Goal: Task Accomplishment & Management: Manage account settings

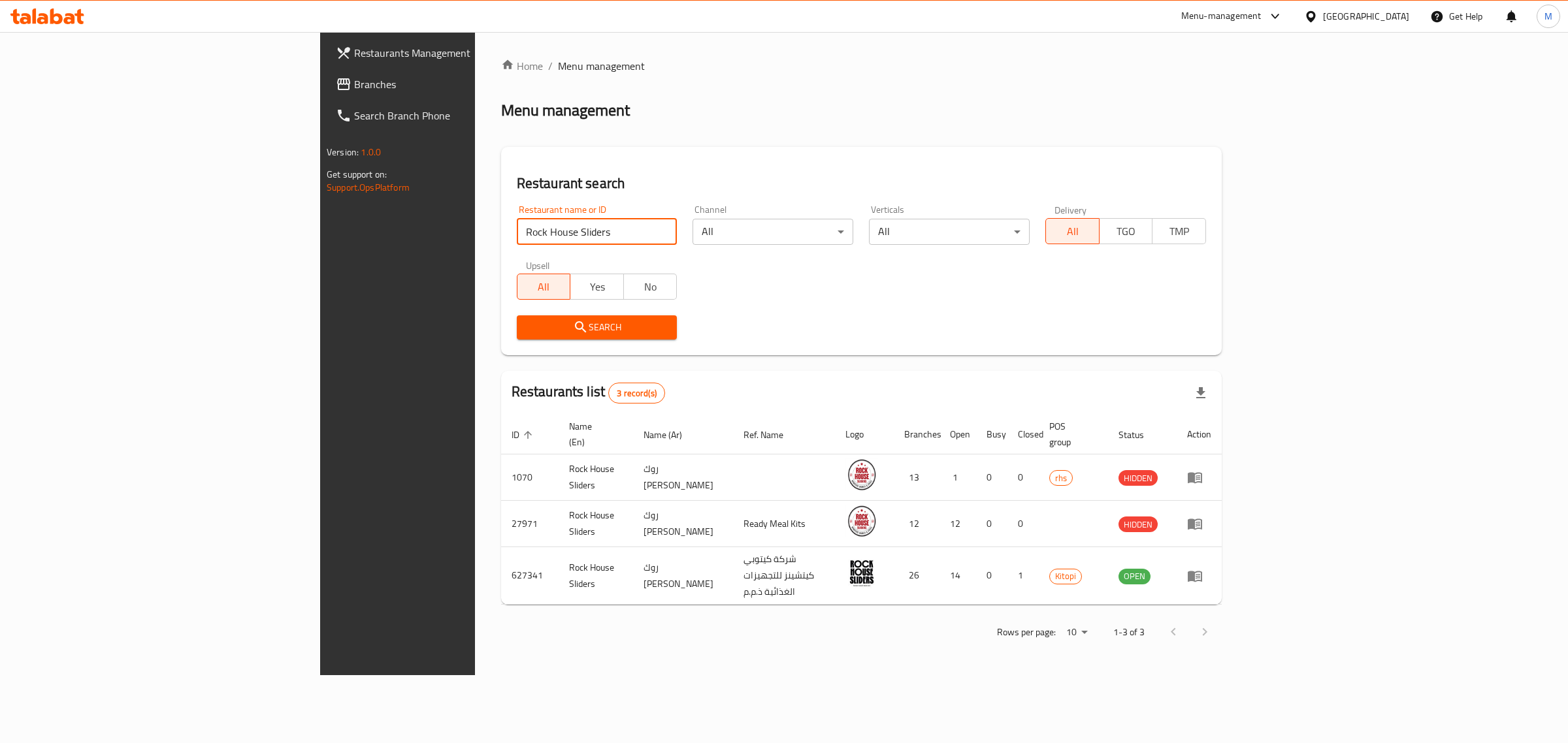
click at [517, 230] on input "Rock House Sliders" at bounding box center [597, 231] width 161 height 26
click button "Search" at bounding box center [597, 328] width 161 height 24
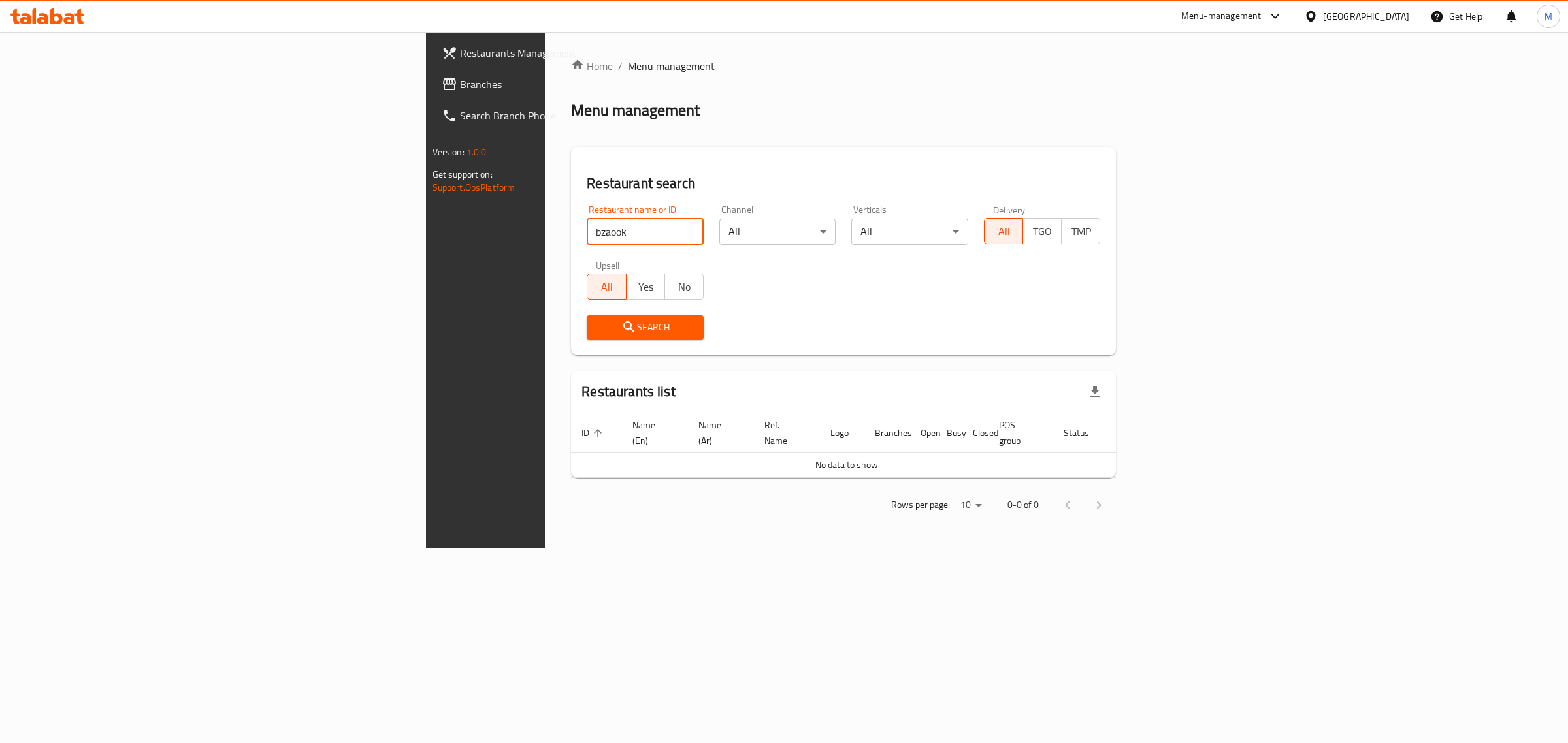
click at [586, 229] on input "bzaook" at bounding box center [645, 231] width 117 height 26
click at [586, 237] on input "bzaook" at bounding box center [645, 231] width 117 height 26
click button "Search" at bounding box center [645, 328] width 117 height 24
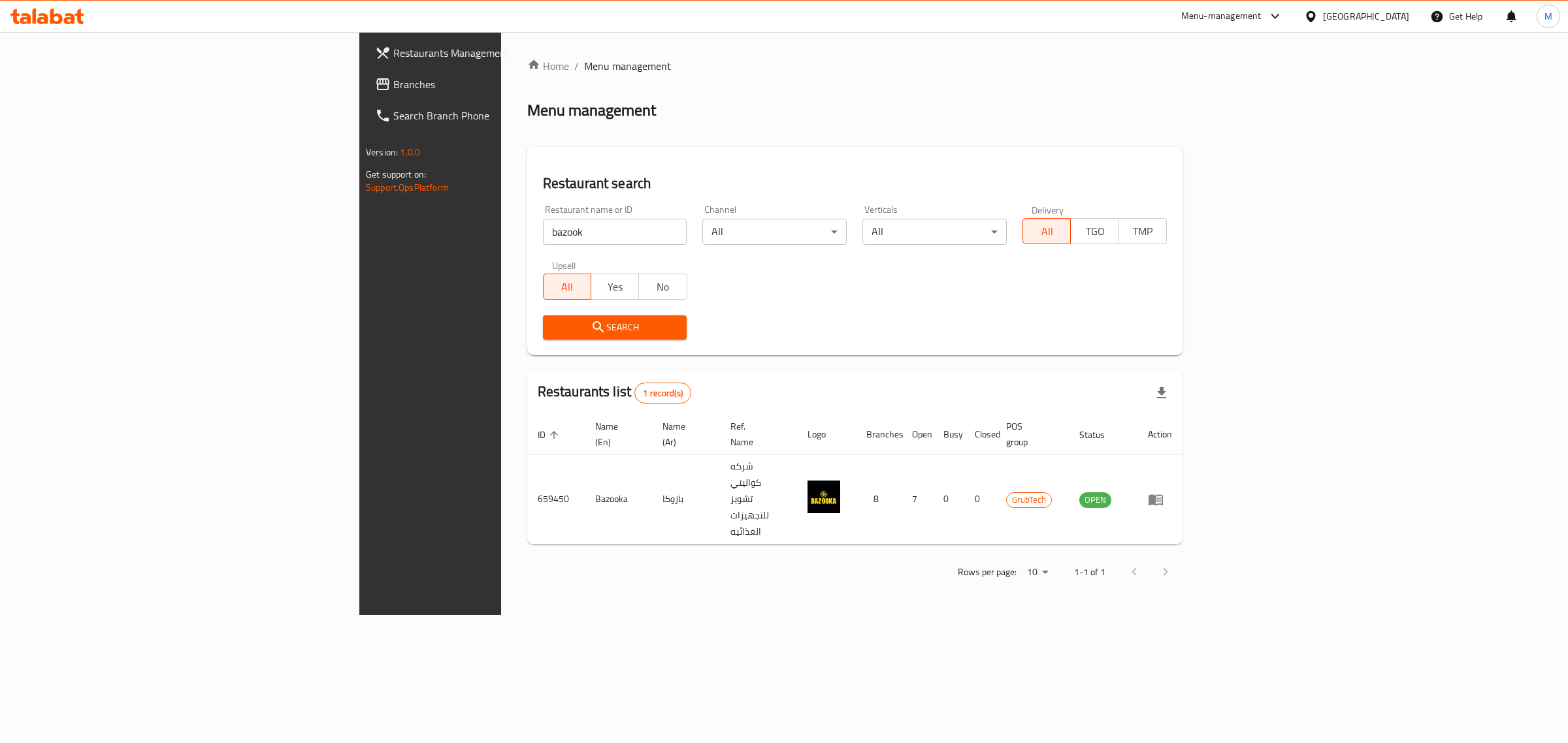
click at [543, 227] on input "bazook" at bounding box center [615, 231] width 144 height 26
type input "all star"
click button "Search" at bounding box center [615, 328] width 144 height 24
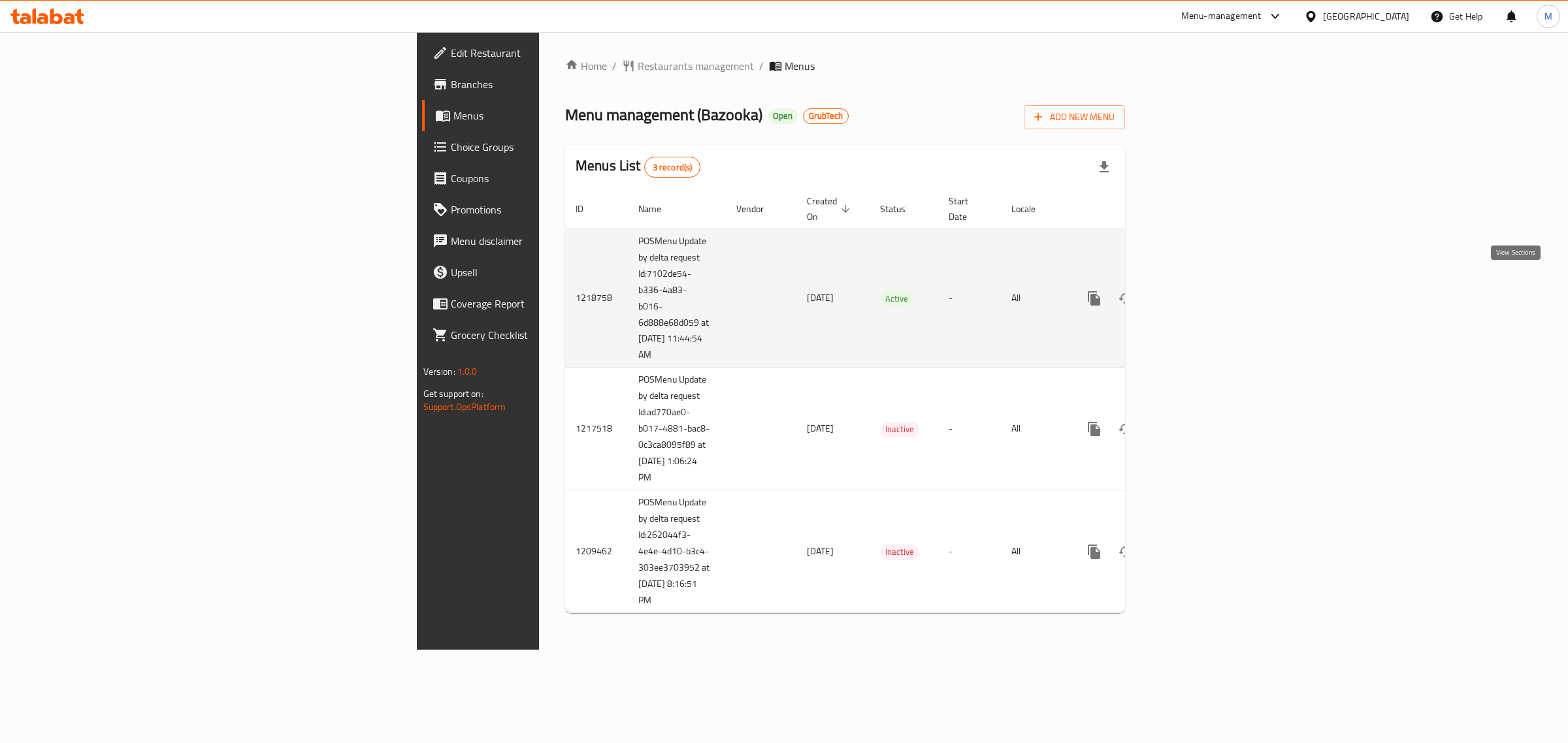
click at [1196, 290] on icon "enhanced table" at bounding box center [1188, 298] width 16 height 16
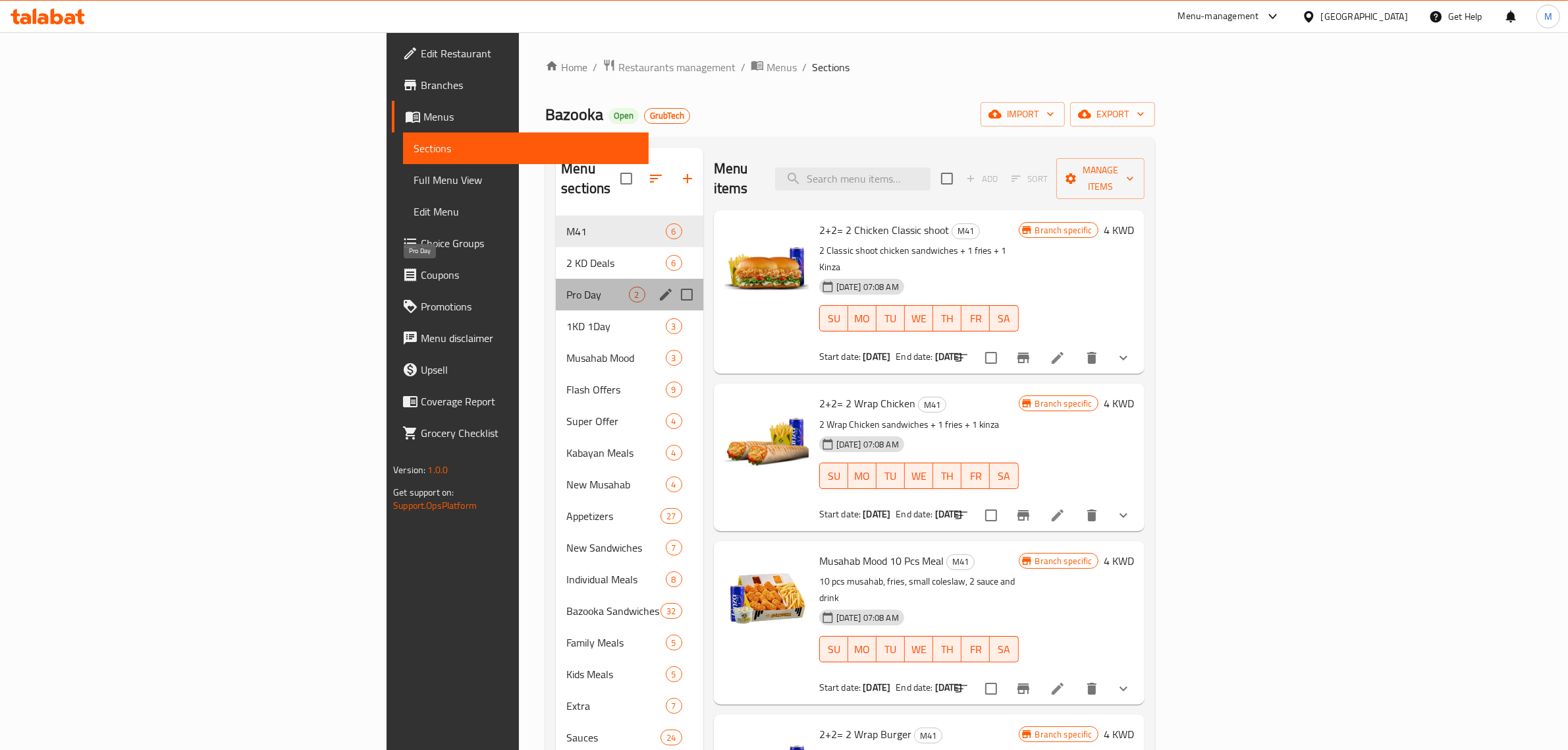
click at [567, 287] on span "Pro Day" at bounding box center [597, 295] width 62 height 16
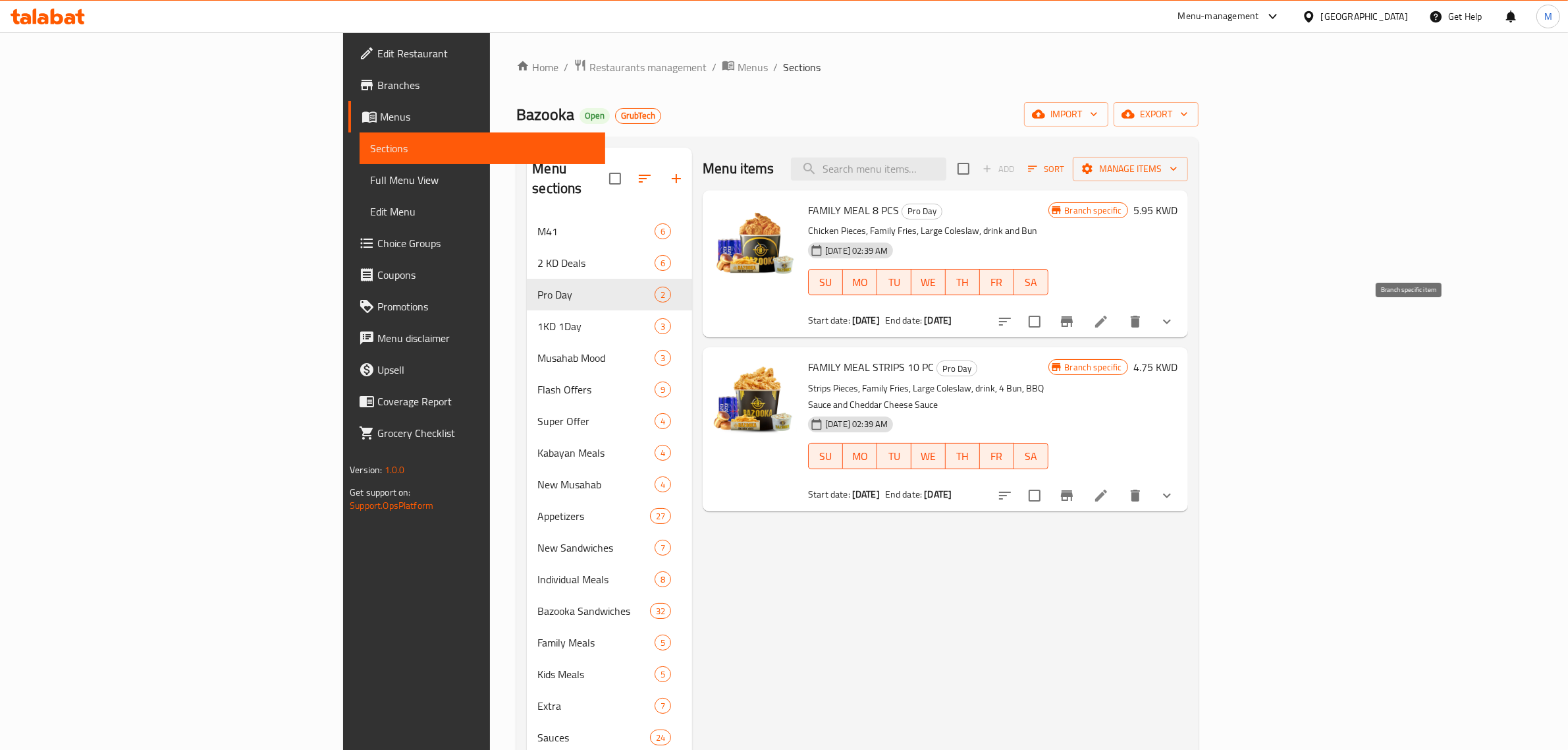
click at [1075, 321] on icon "Branch-specific-item" at bounding box center [1067, 321] width 16 height 16
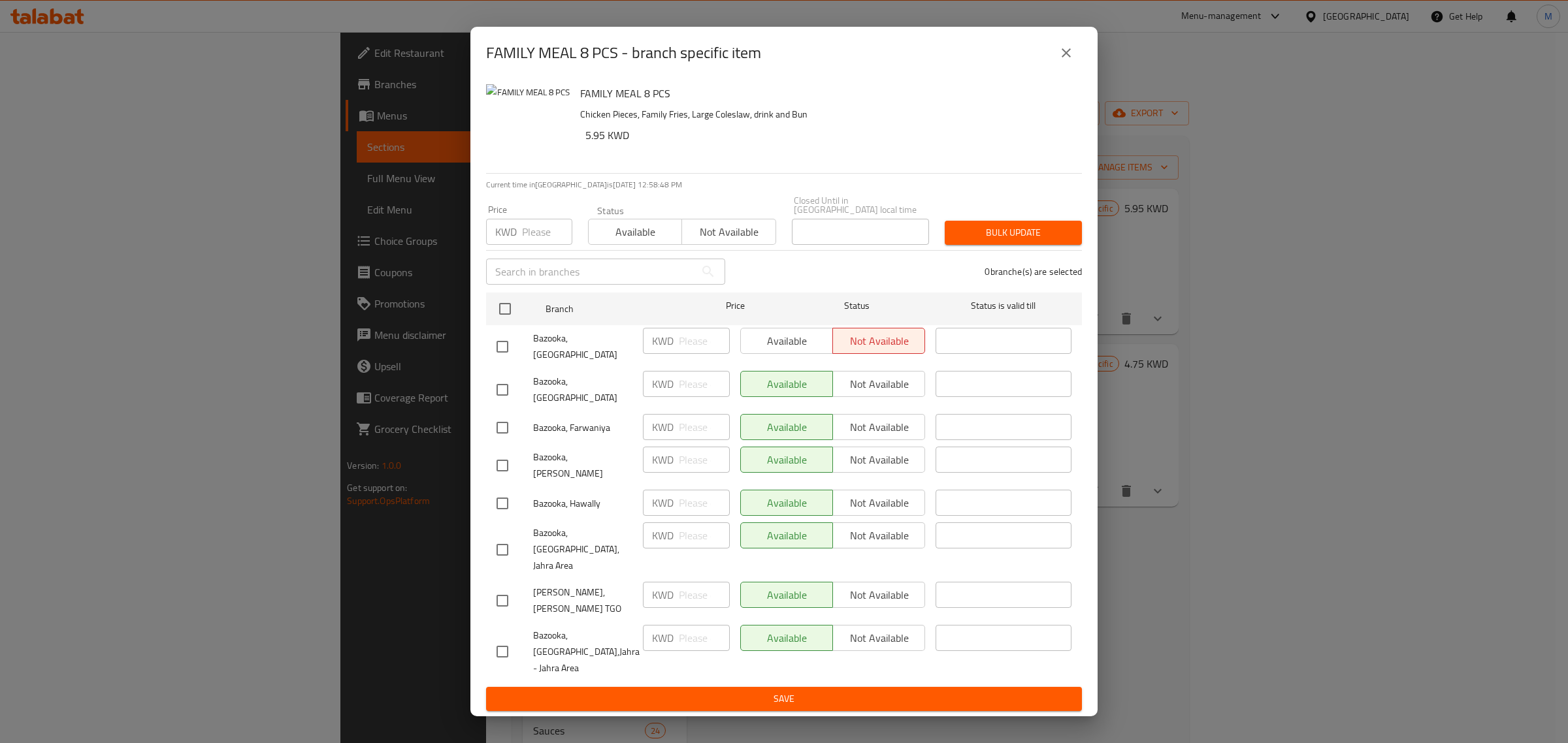
click at [1068, 61] on icon "close" at bounding box center [1066, 52] width 16 height 16
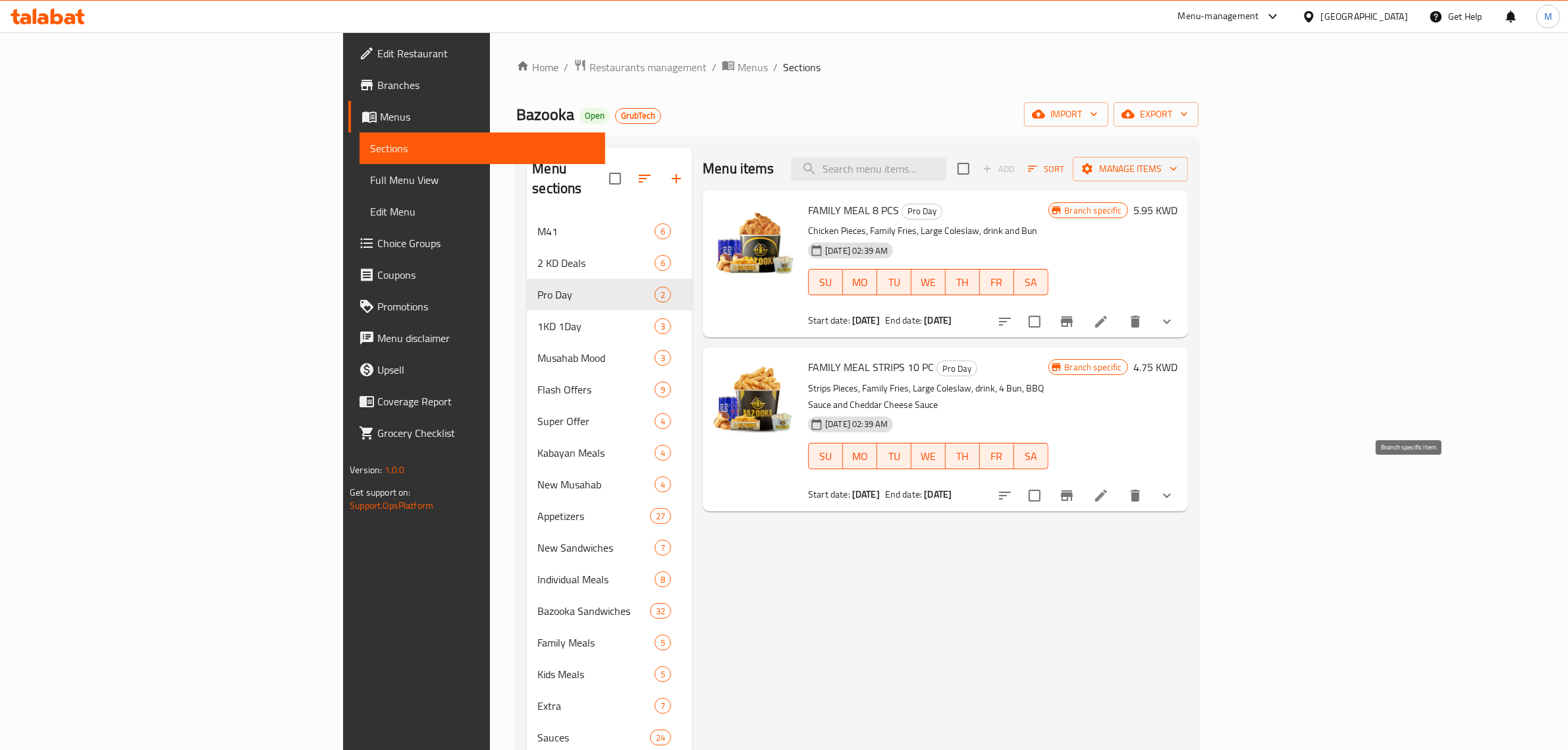
click at [1073, 491] on icon "Branch-specific-item" at bounding box center [1067, 496] width 12 height 11
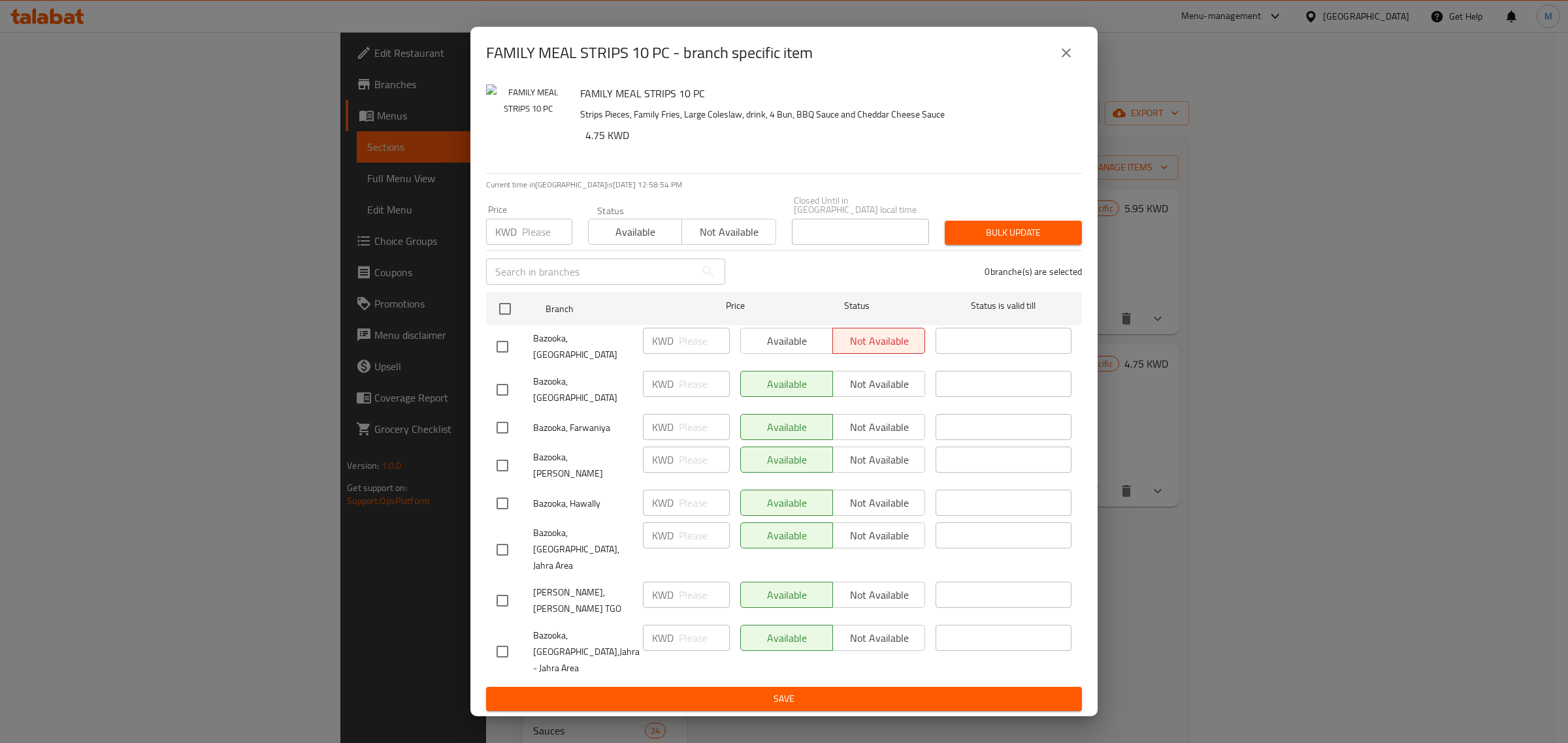
click at [1061, 61] on icon "close" at bounding box center [1066, 52] width 16 height 16
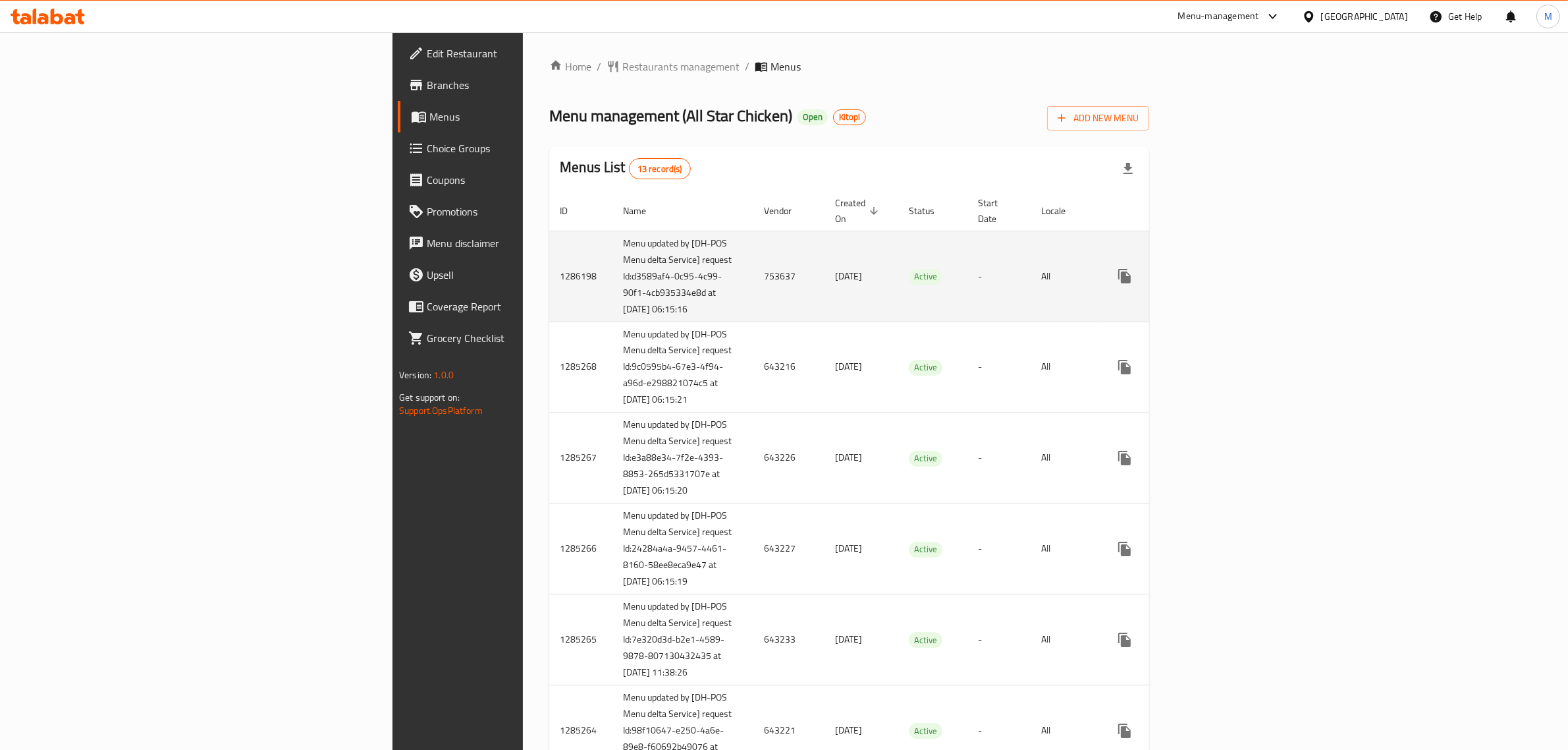
click at [1228, 271] on icon "enhanced table" at bounding box center [1220, 276] width 16 height 16
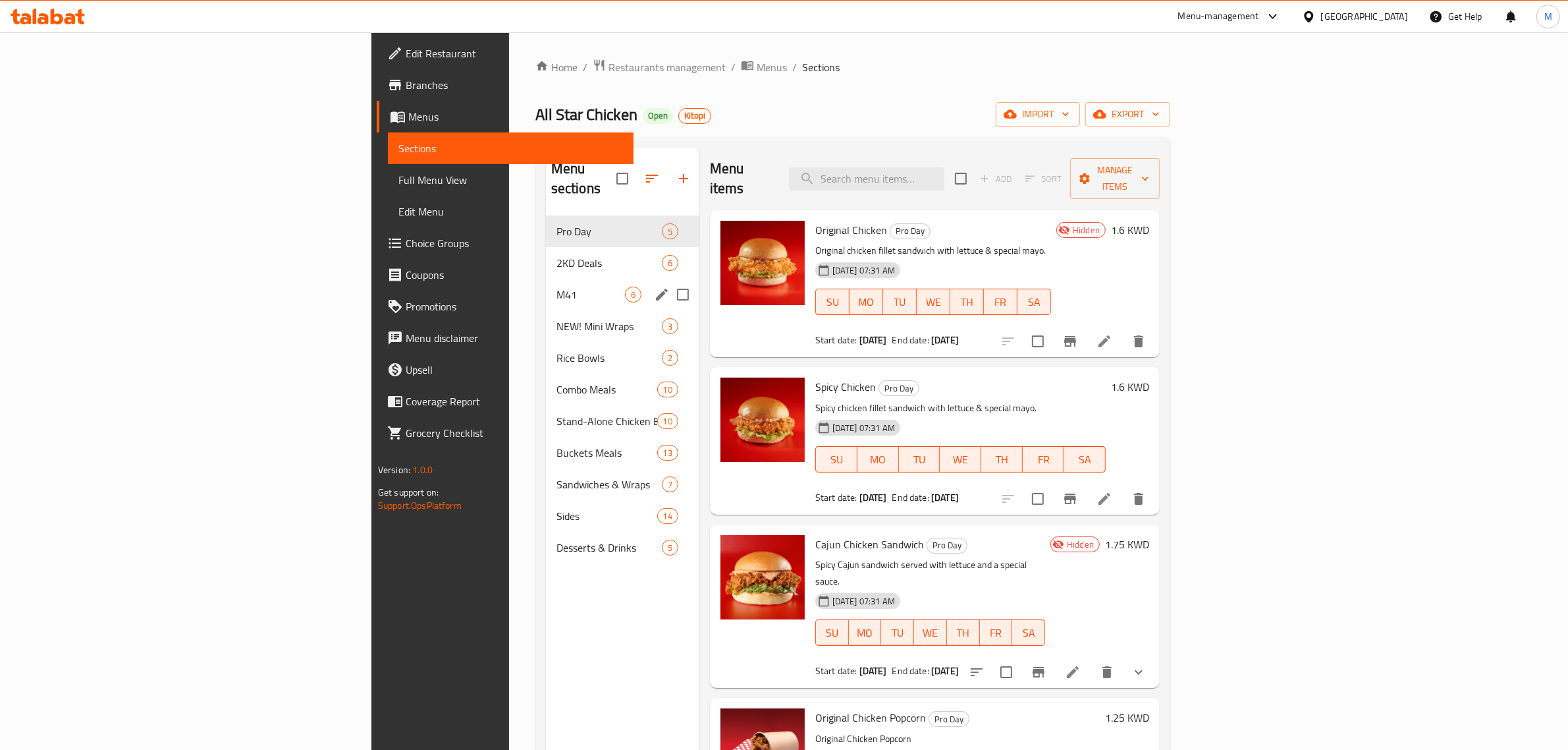
click at [546, 287] on div "M41 6" at bounding box center [623, 294] width 154 height 31
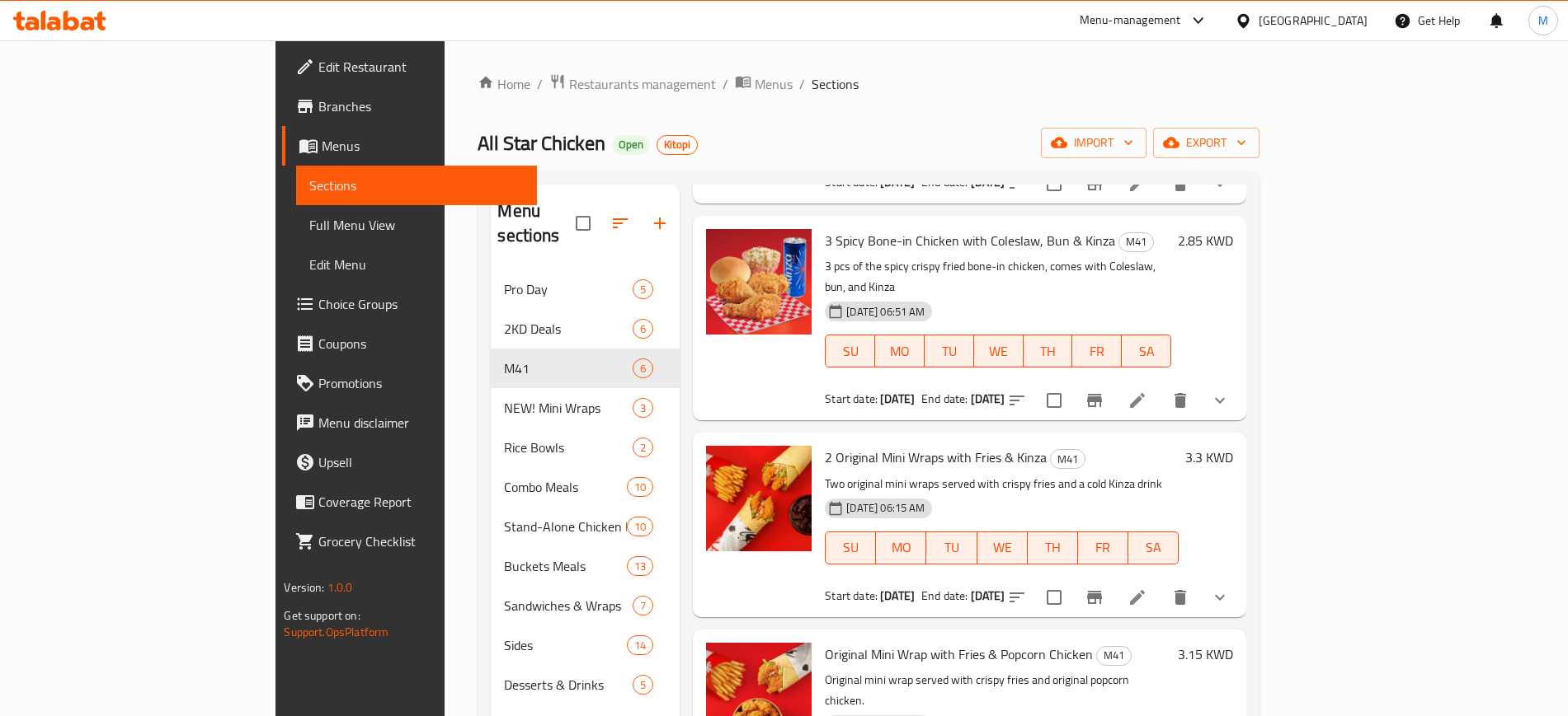
drag, startPoint x: 575, startPoint y: 94, endPoint x: 623, endPoint y: 115, distance: 52.4
click at [755, 94] on span "Menus" at bounding box center [774, 84] width 38 height 20
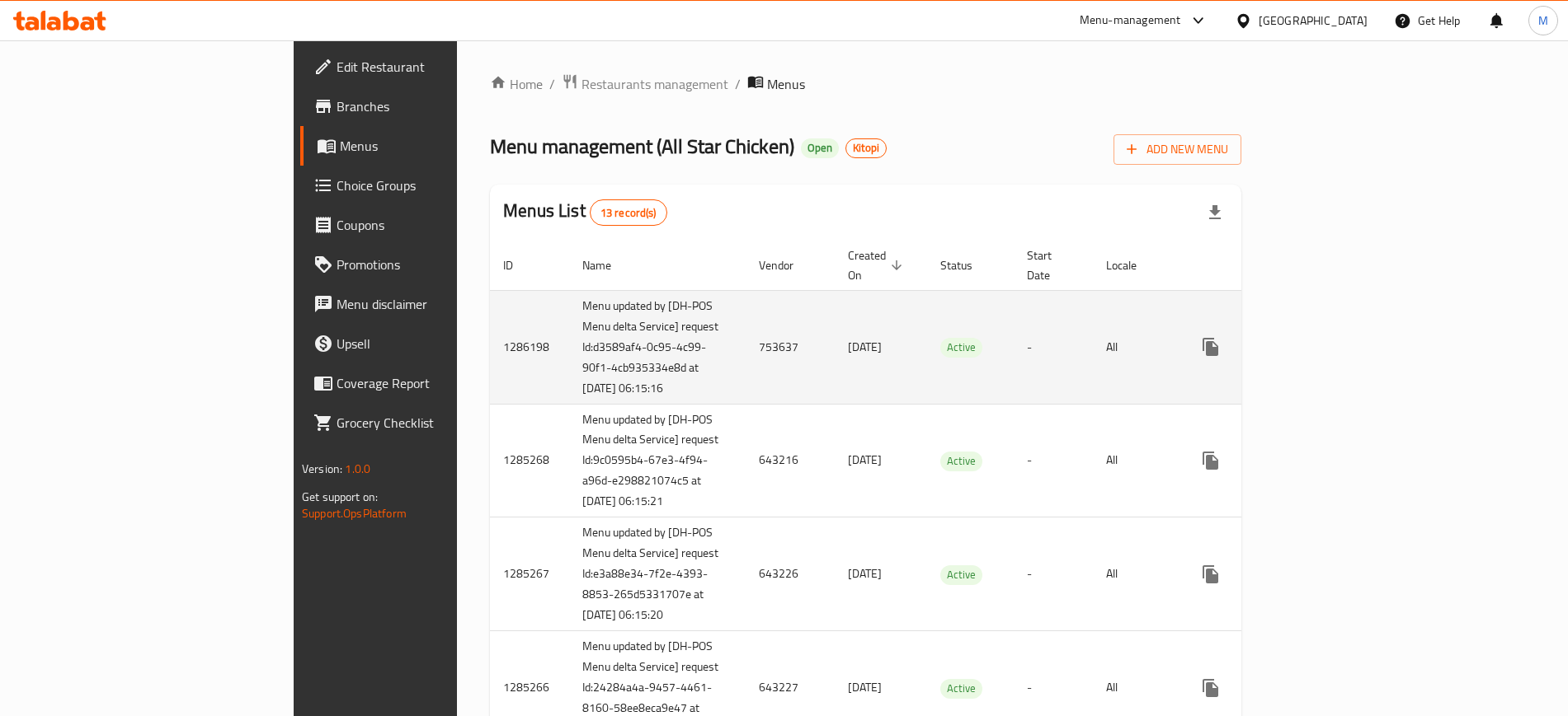
click at [1070, 365] on td "-" at bounding box center [1053, 347] width 80 height 114
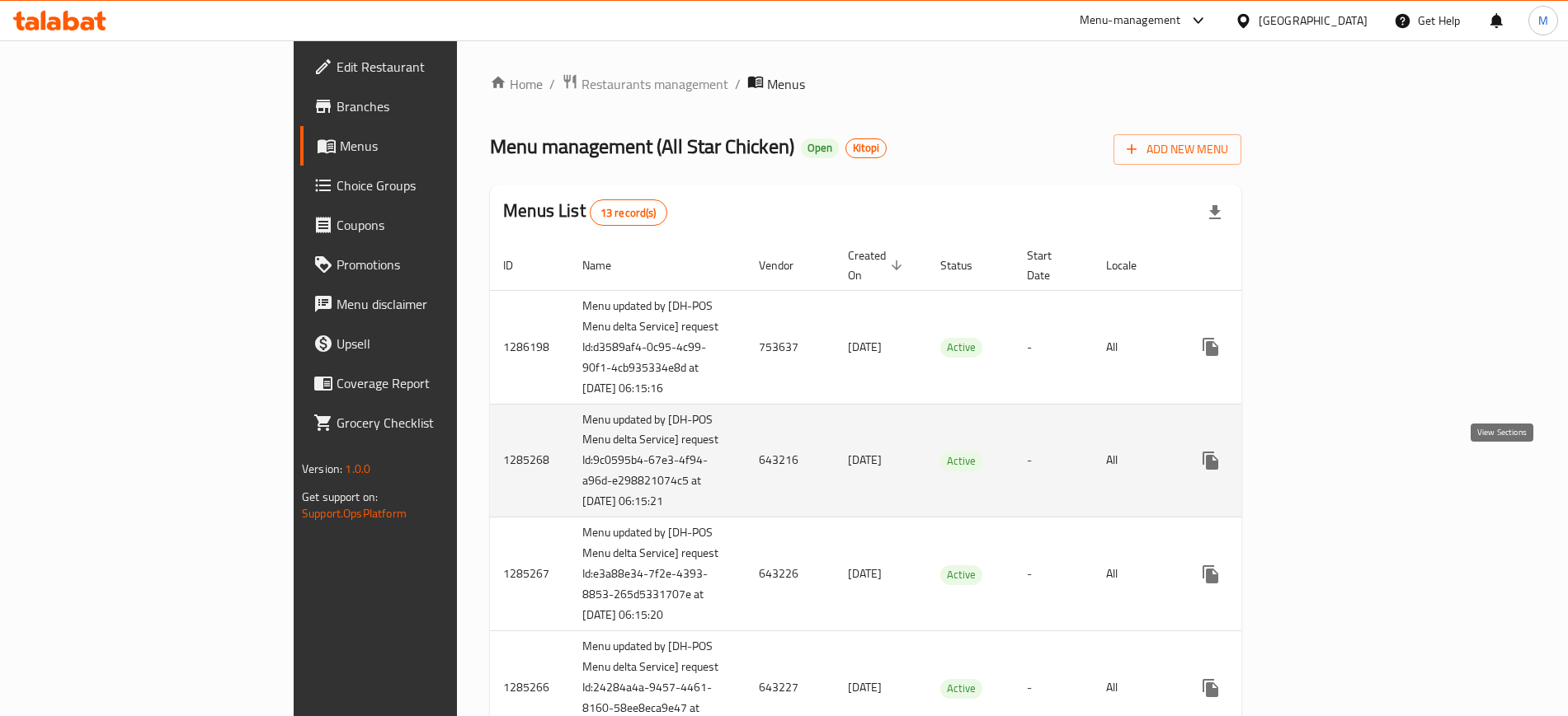
click at [1340, 468] on icon "enhanced table" at bounding box center [1329, 460] width 20 height 20
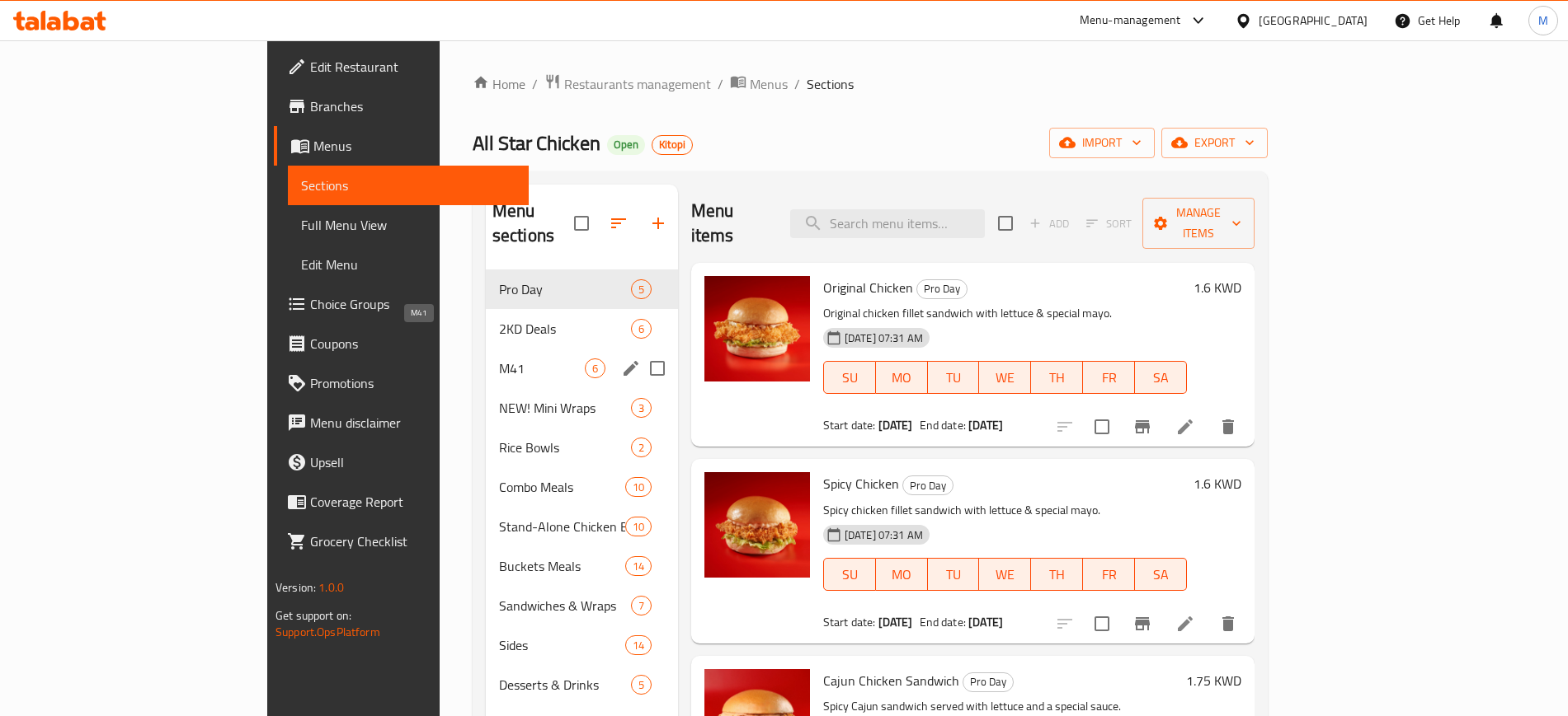
click at [504, 359] on span "M41" at bounding box center [542, 369] width 86 height 20
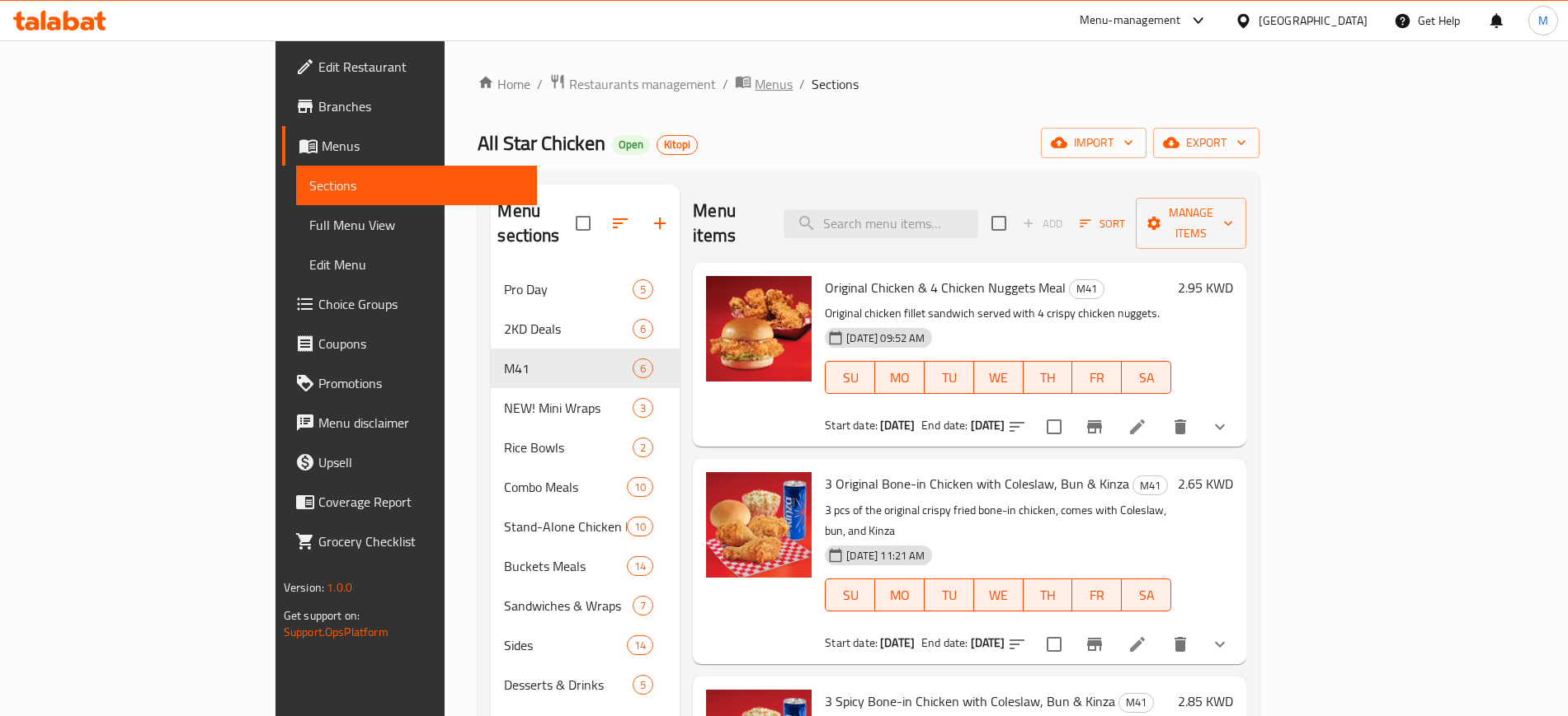
click at [755, 91] on span "Menus" at bounding box center [774, 84] width 38 height 20
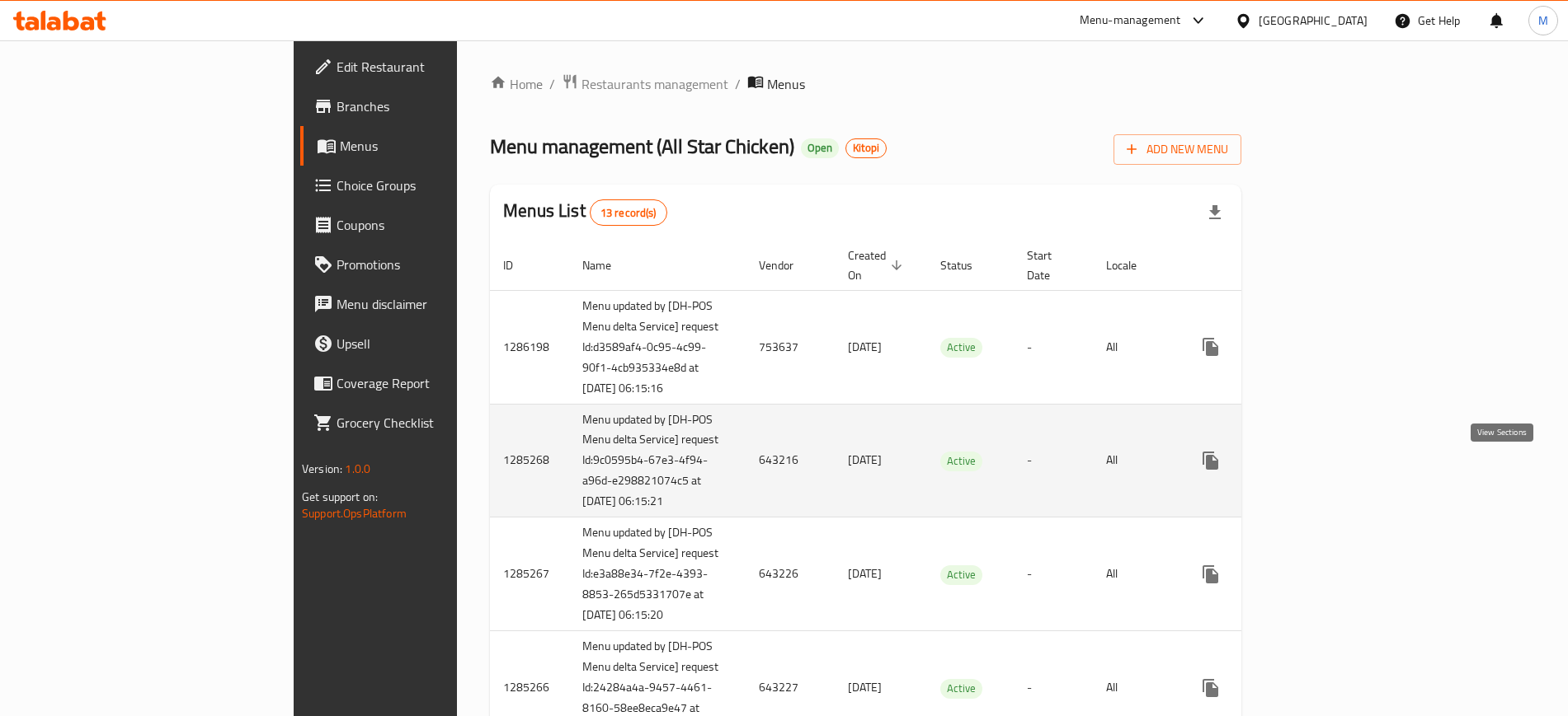
click at [1340, 471] on icon "enhanced table" at bounding box center [1329, 460] width 20 height 20
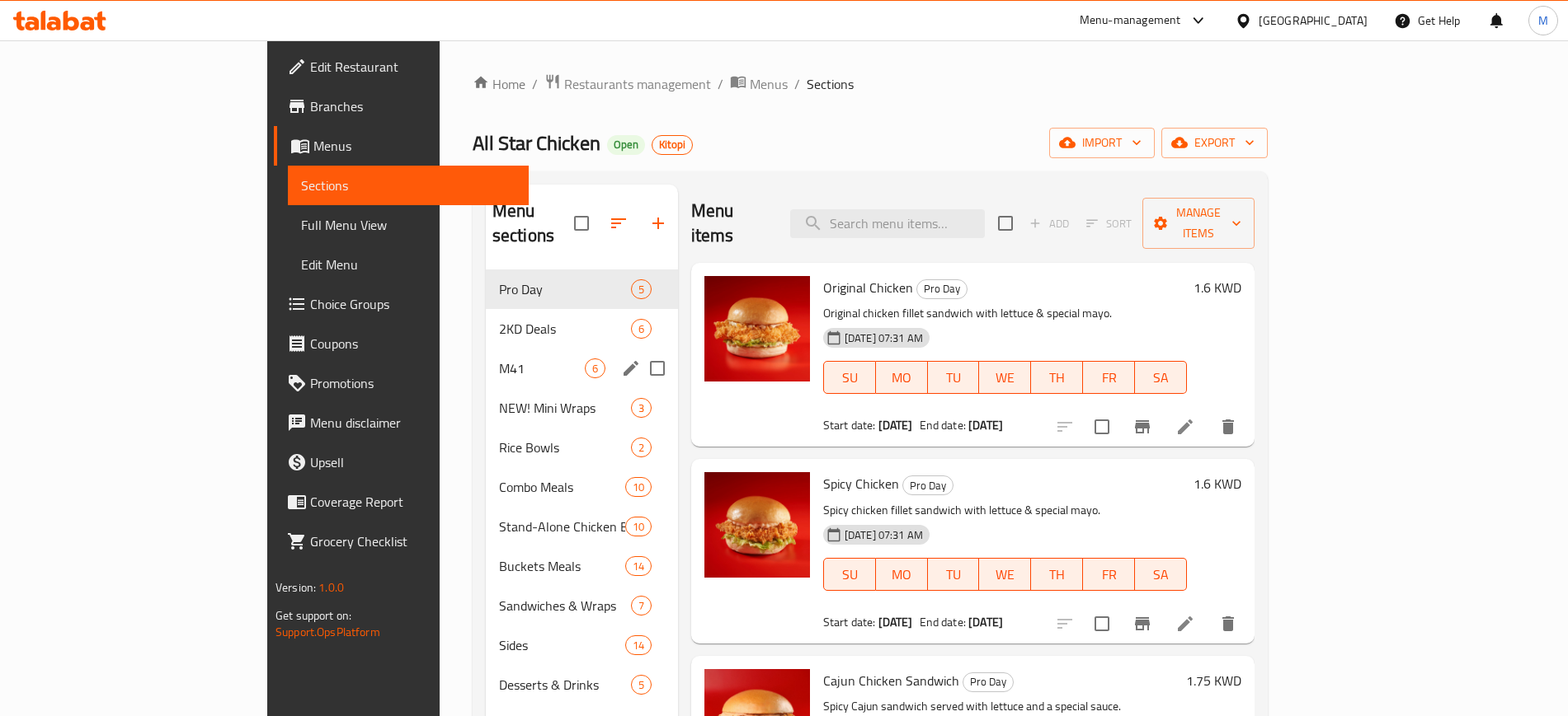
click at [486, 353] on div "M41 6" at bounding box center [581, 368] width 193 height 39
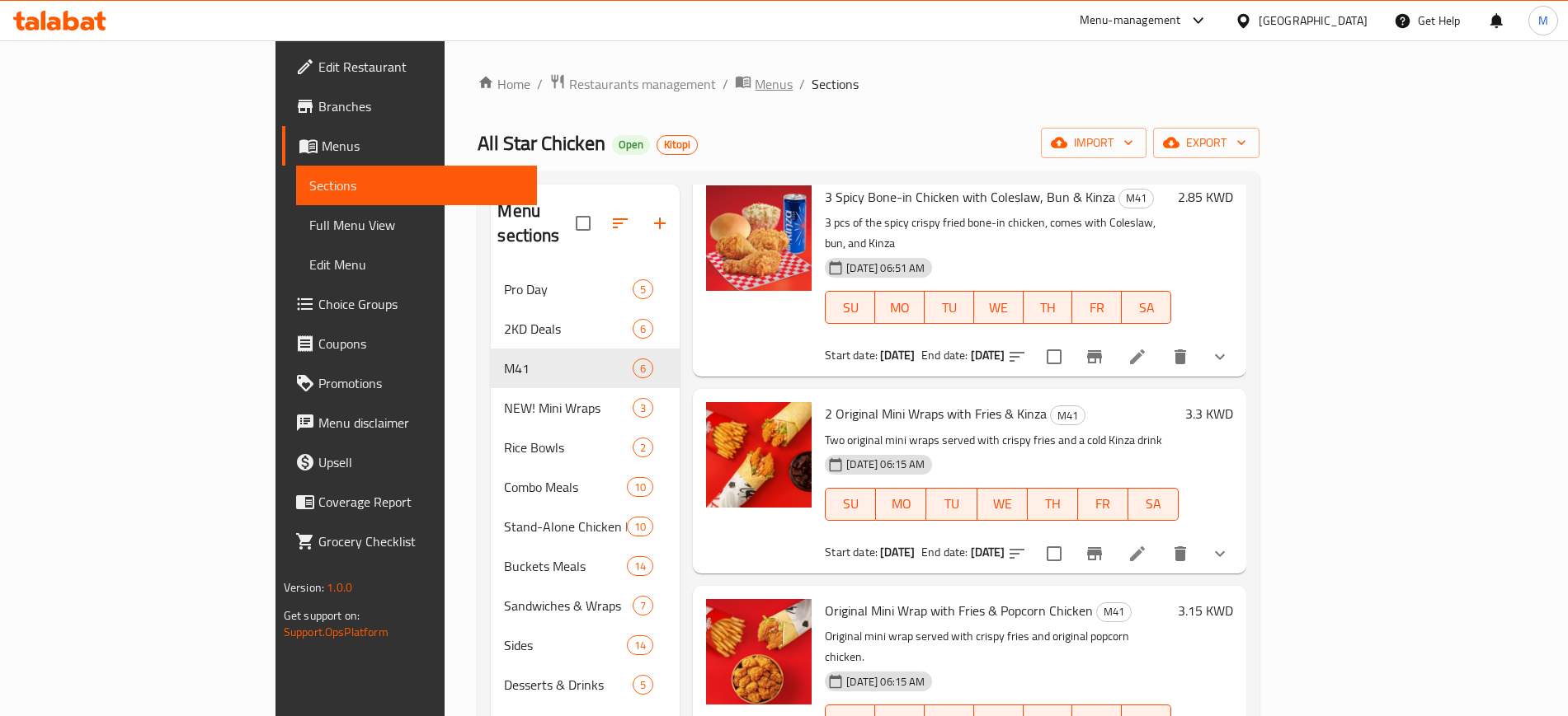
click at [755, 86] on span "Menus" at bounding box center [774, 84] width 38 height 20
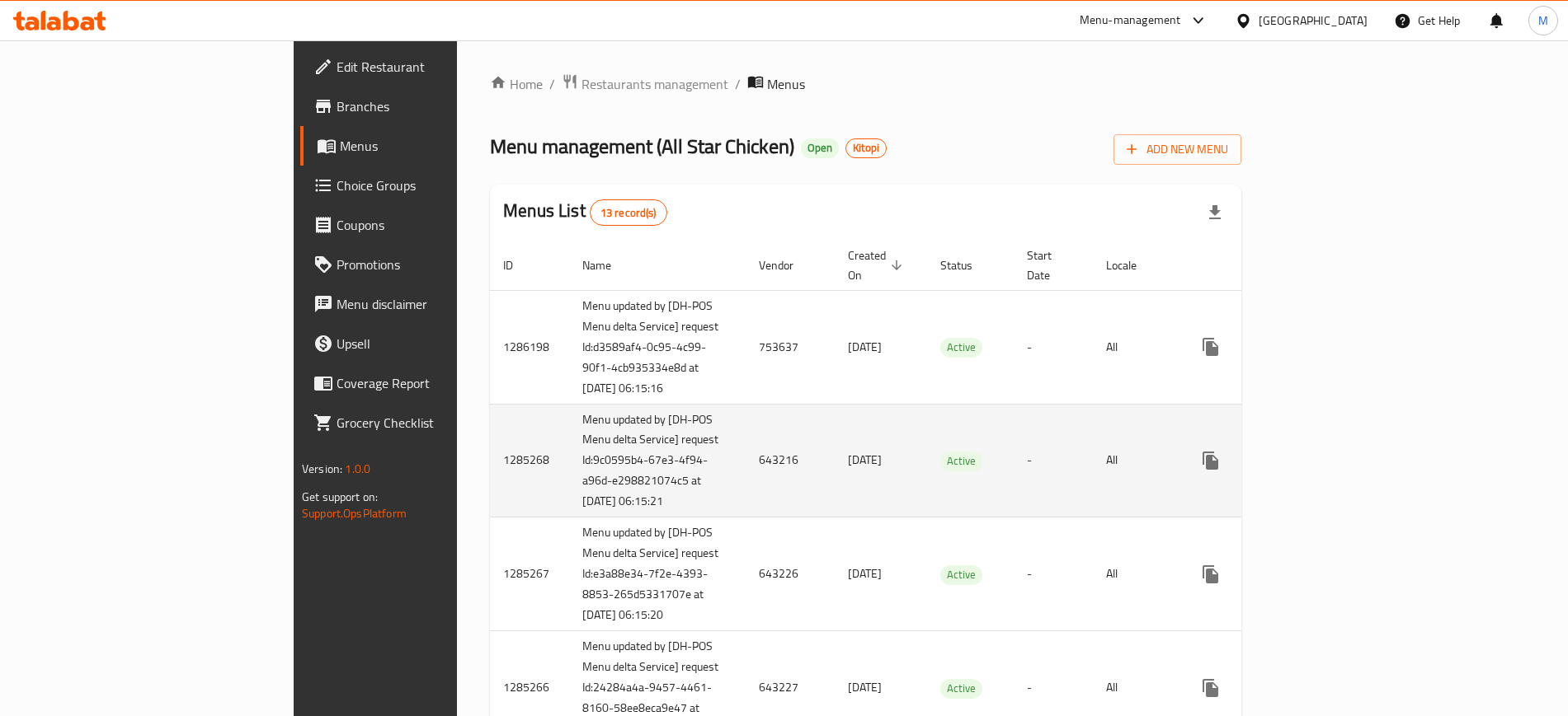
click at [927, 468] on td "Active" at bounding box center [970, 460] width 86 height 114
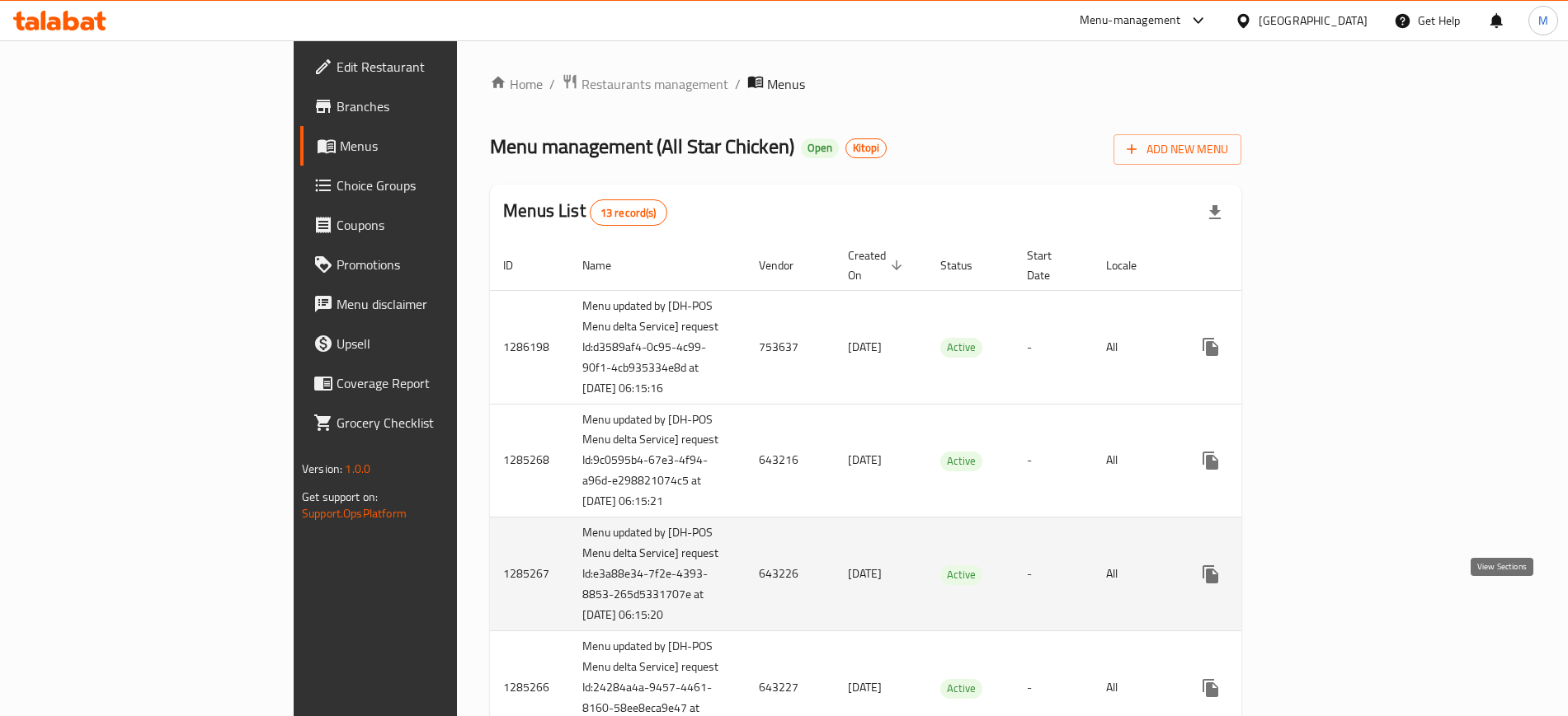
click at [1340, 585] on icon "enhanced table" at bounding box center [1329, 574] width 20 height 20
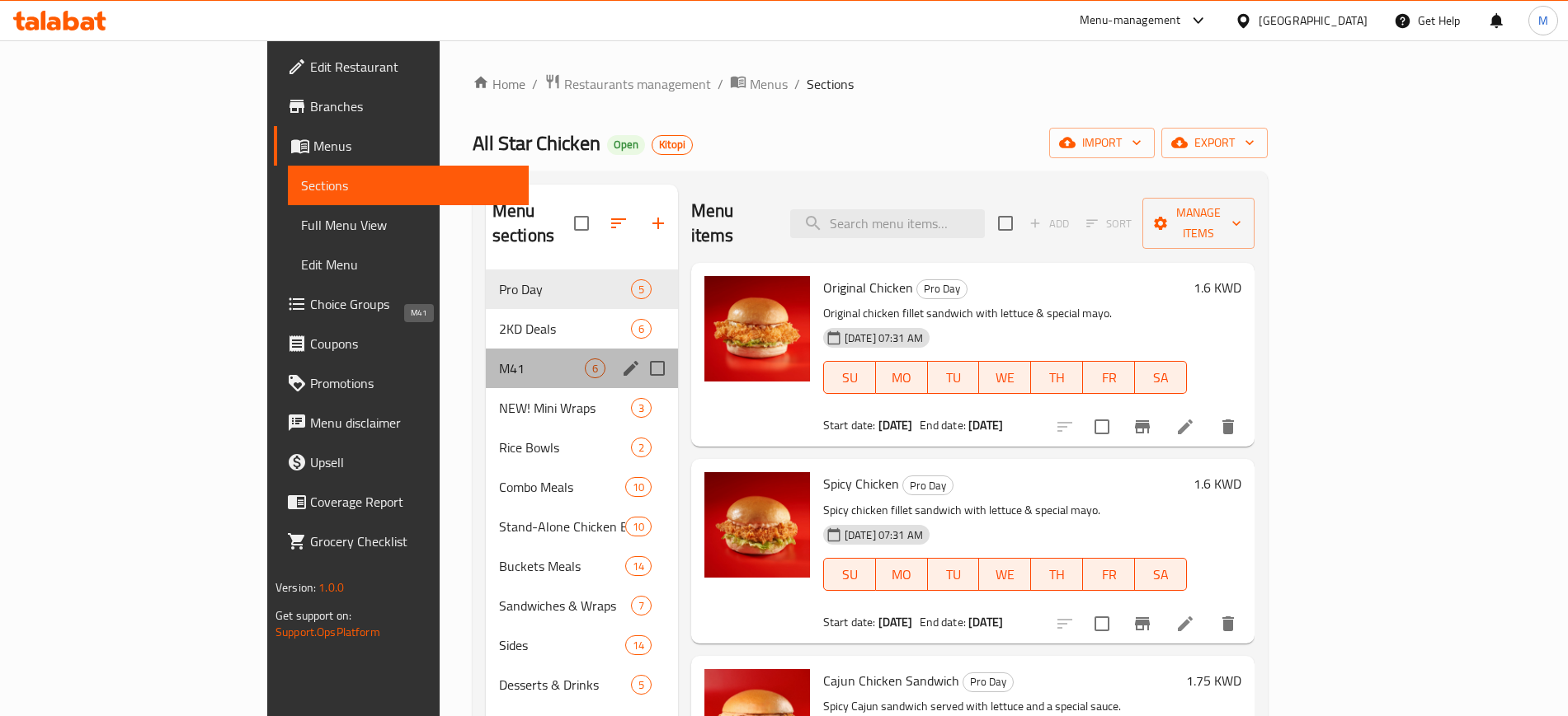
click at [499, 359] on span "M41" at bounding box center [542, 369] width 86 height 20
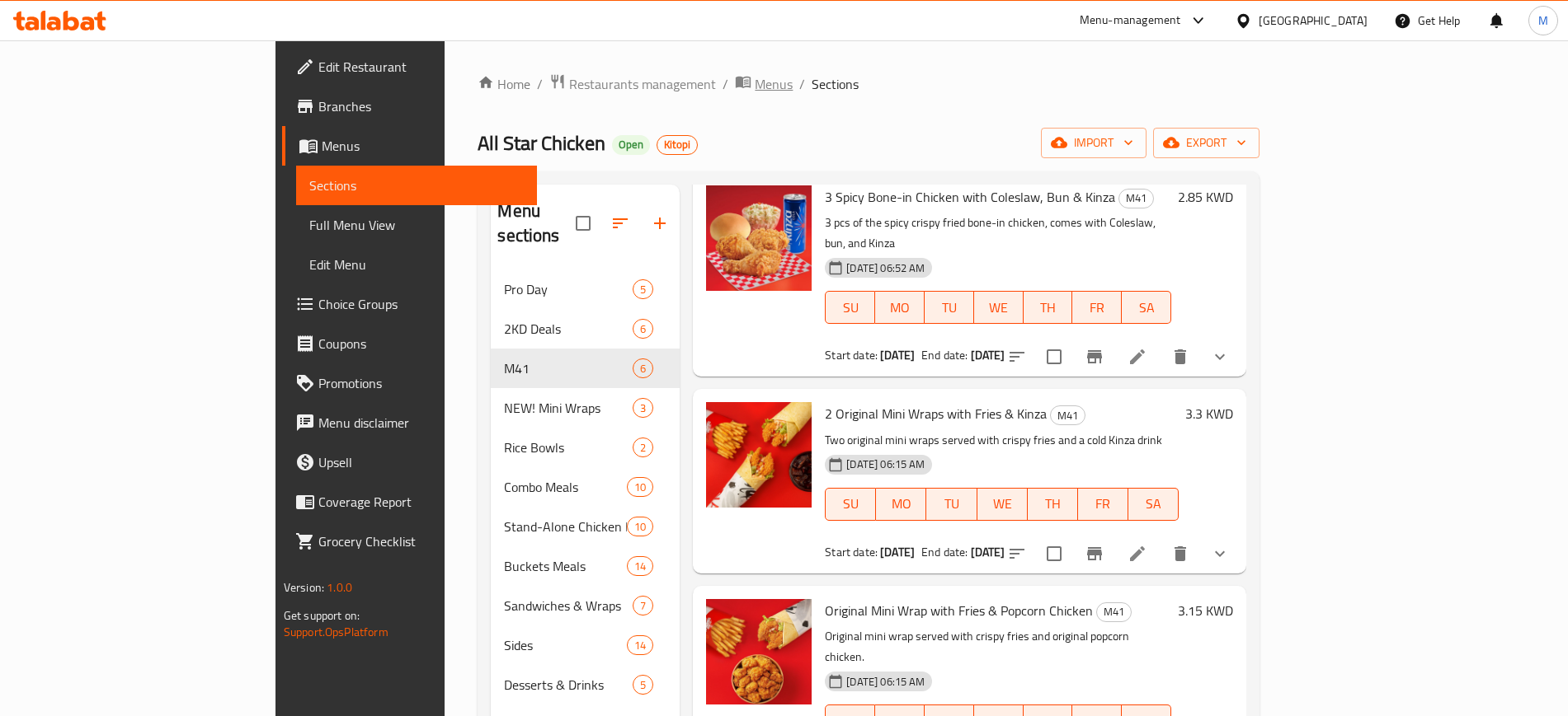
click at [567, 93] on div "Home / Restaurants management / Menus / Sections All Star Chicken Open Kitopi i…" at bounding box center [869, 494] width 782 height 840
click at [755, 87] on span "Menus" at bounding box center [774, 84] width 38 height 20
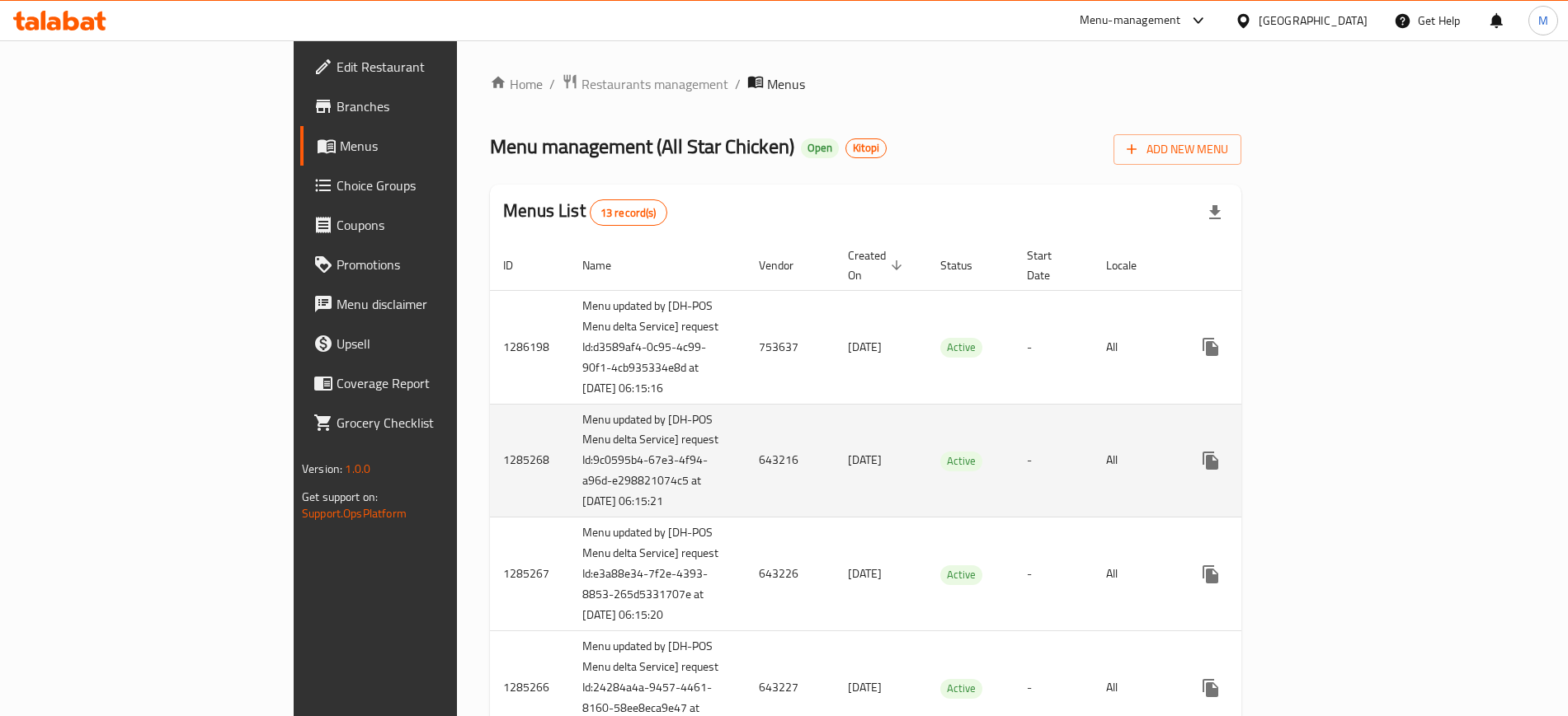
click at [927, 436] on td "Active" at bounding box center [970, 460] width 86 height 114
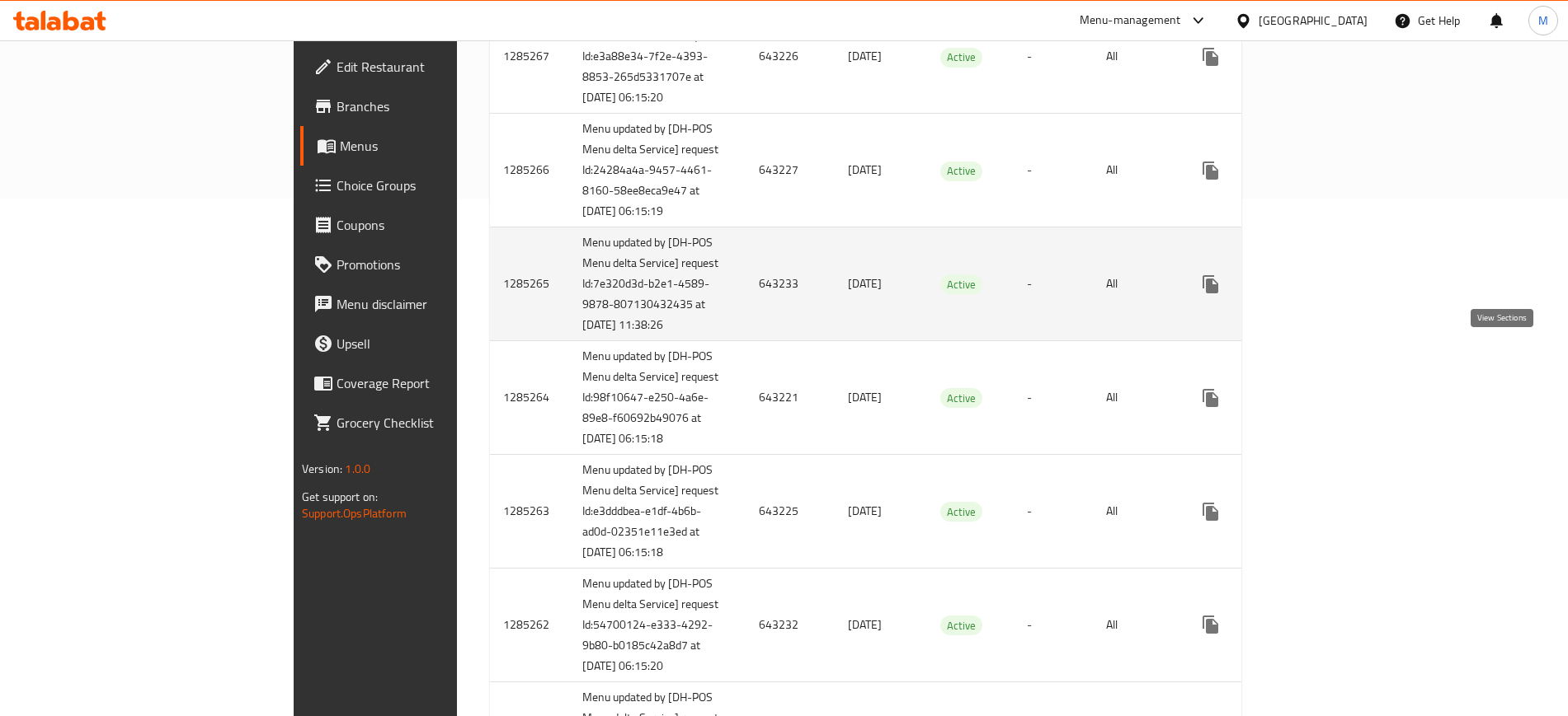
click at [1340, 294] on icon "enhanced table" at bounding box center [1329, 284] width 20 height 20
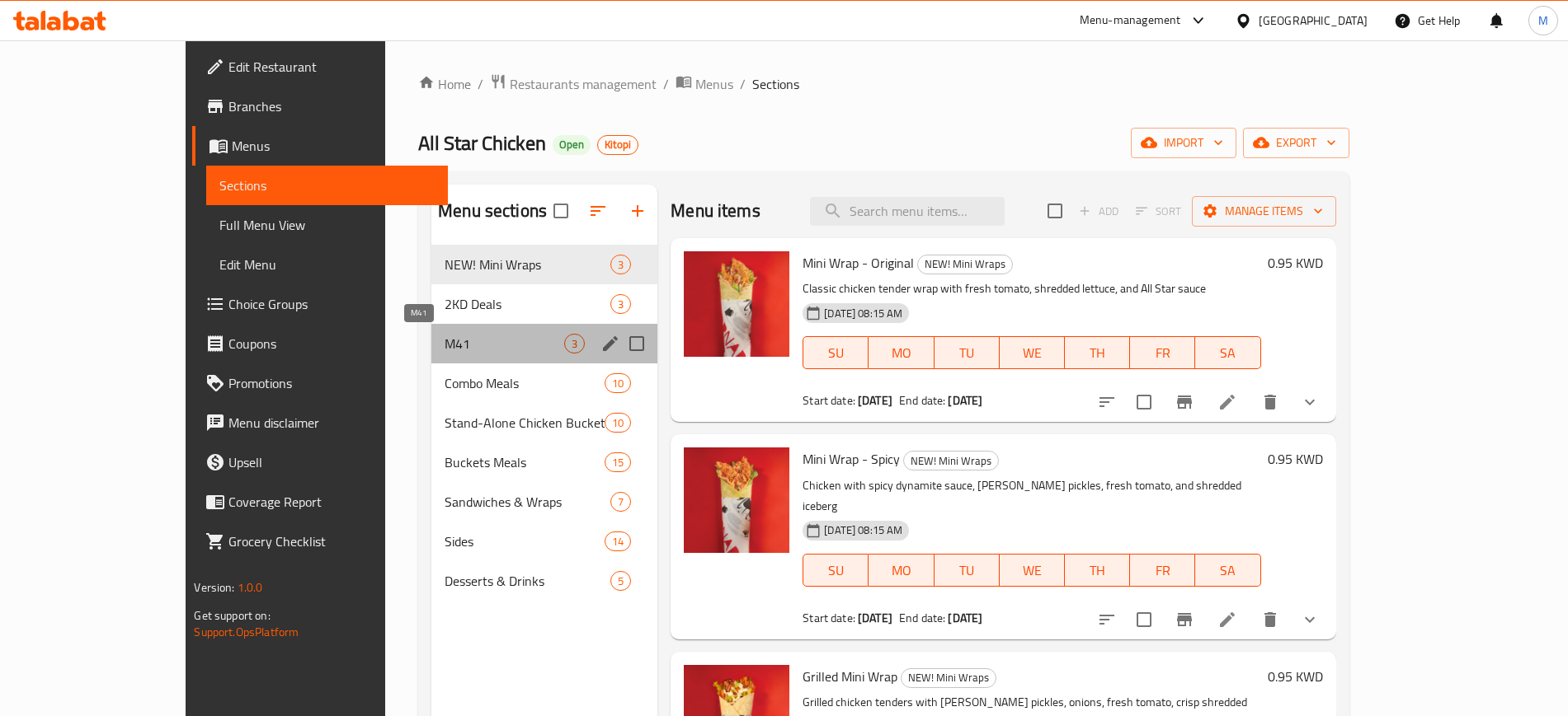
click at [444, 341] on span "M41" at bounding box center [504, 344] width 120 height 20
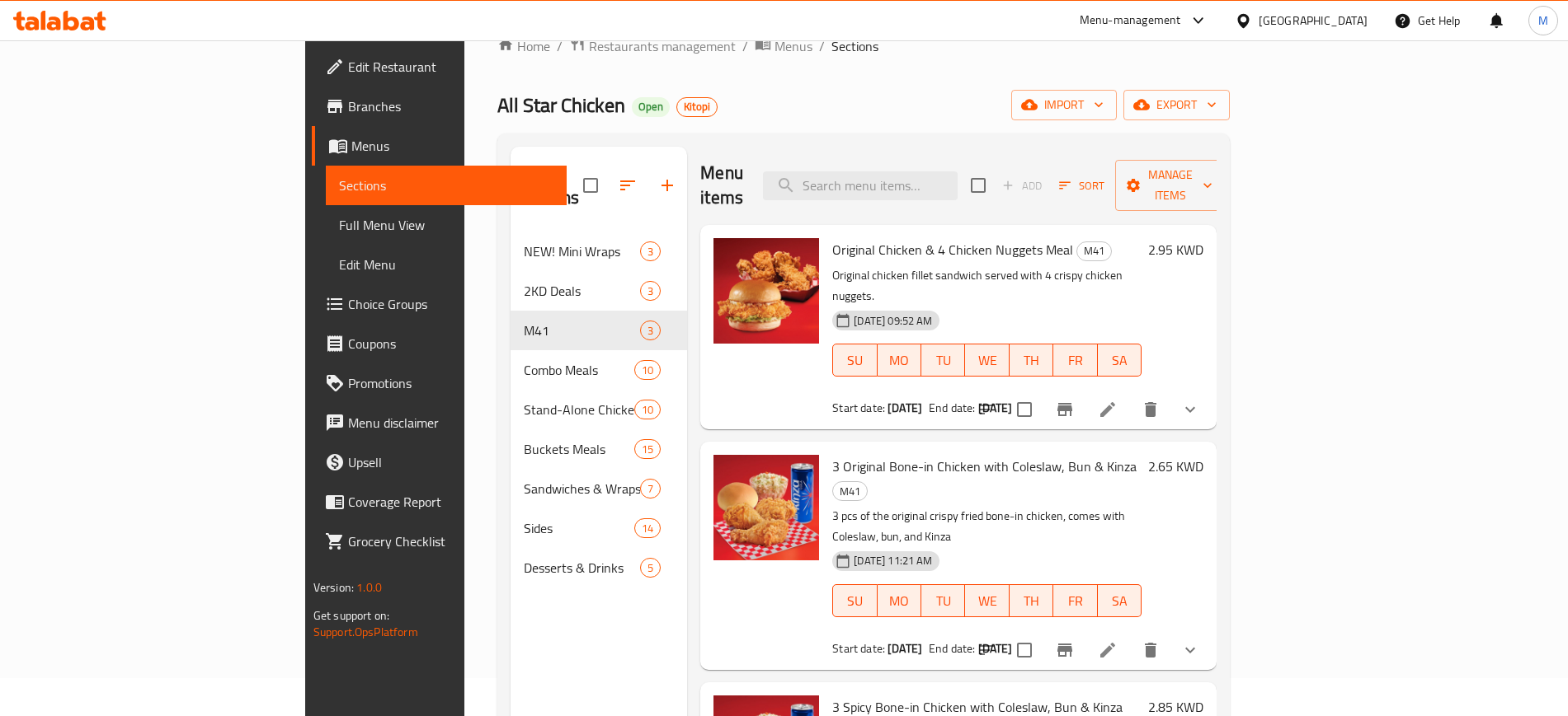
scroll to position [25, 0]
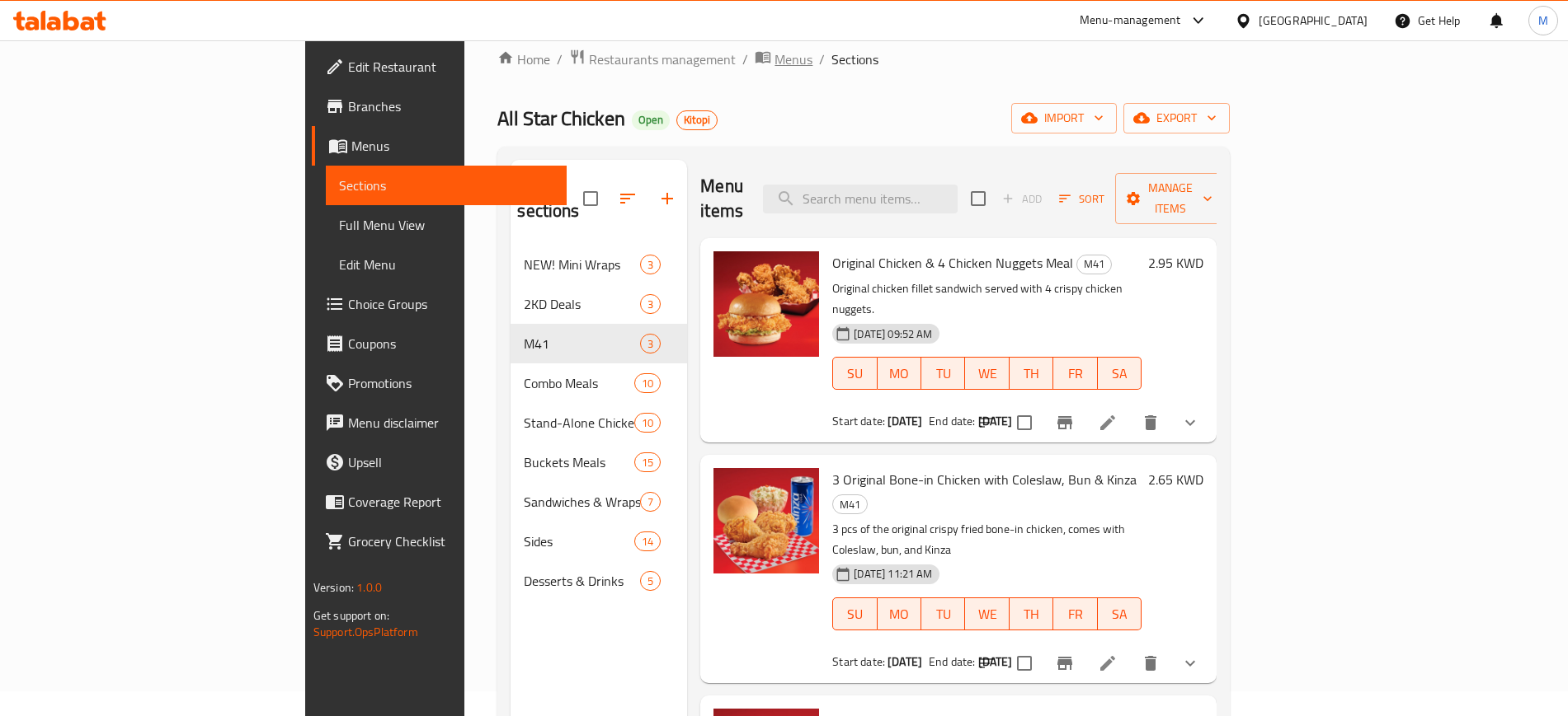
click at [775, 59] on span "Menus" at bounding box center [794, 59] width 38 height 20
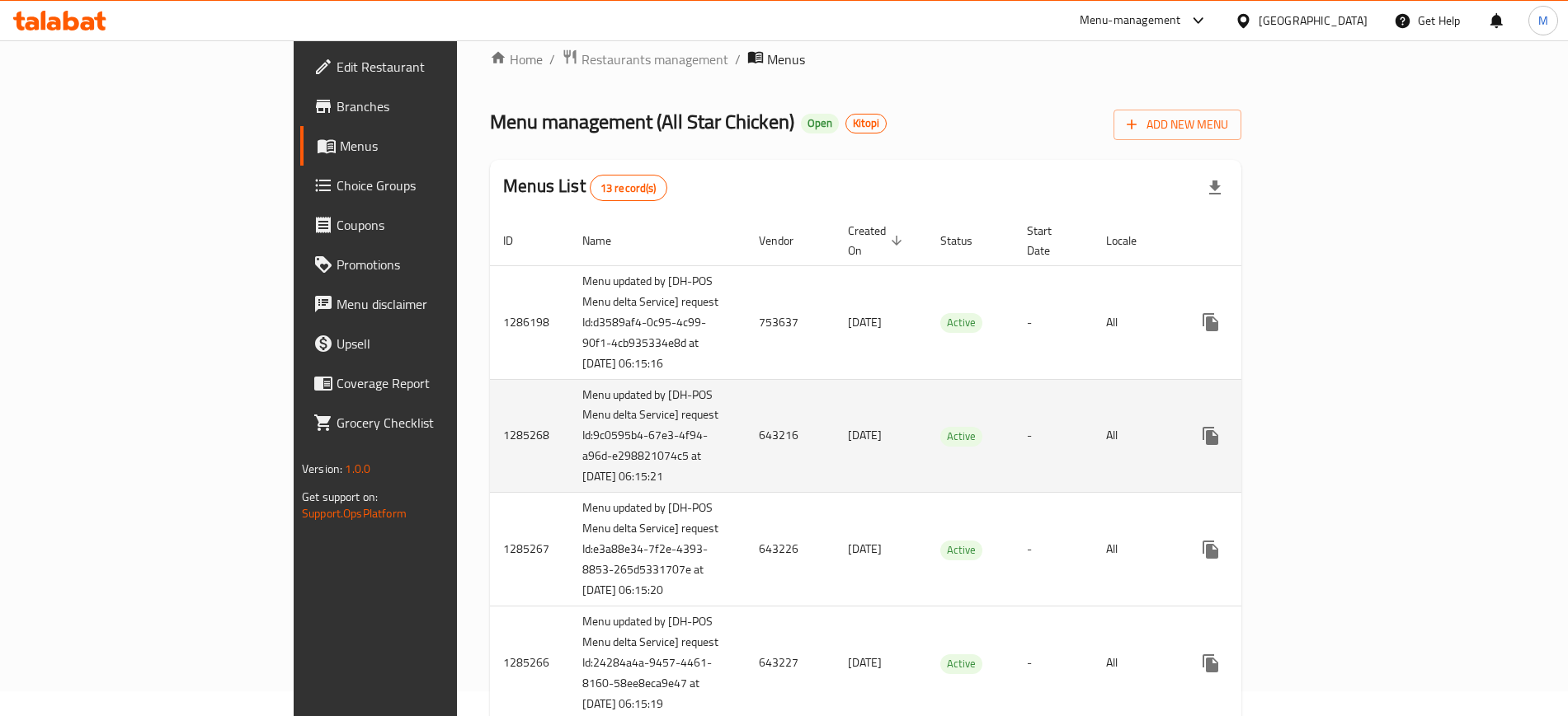
click at [834, 389] on td "24/04/2025" at bounding box center [880, 436] width 92 height 114
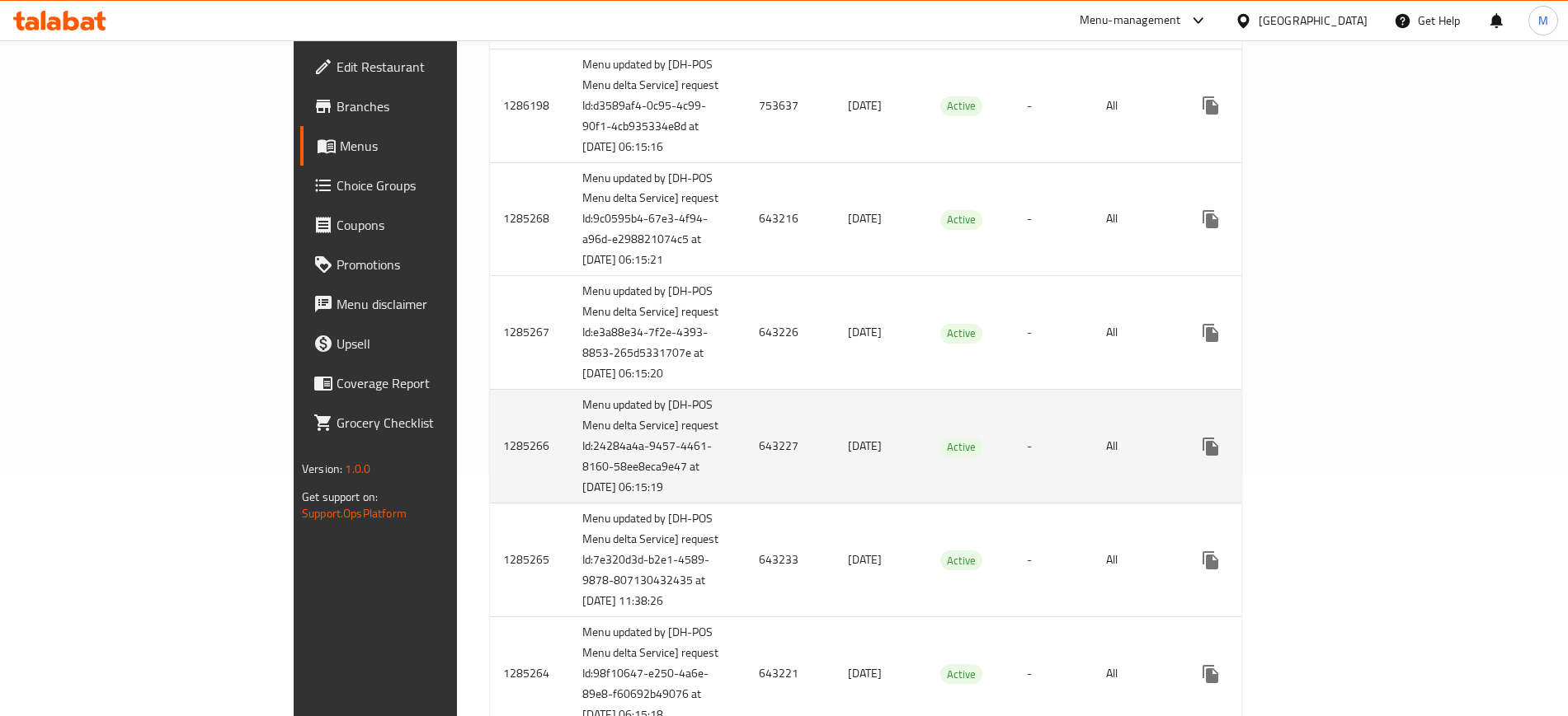
scroll to position [242, 0]
click at [1350, 466] on link "enhanced table" at bounding box center [1329, 445] width 39 height 39
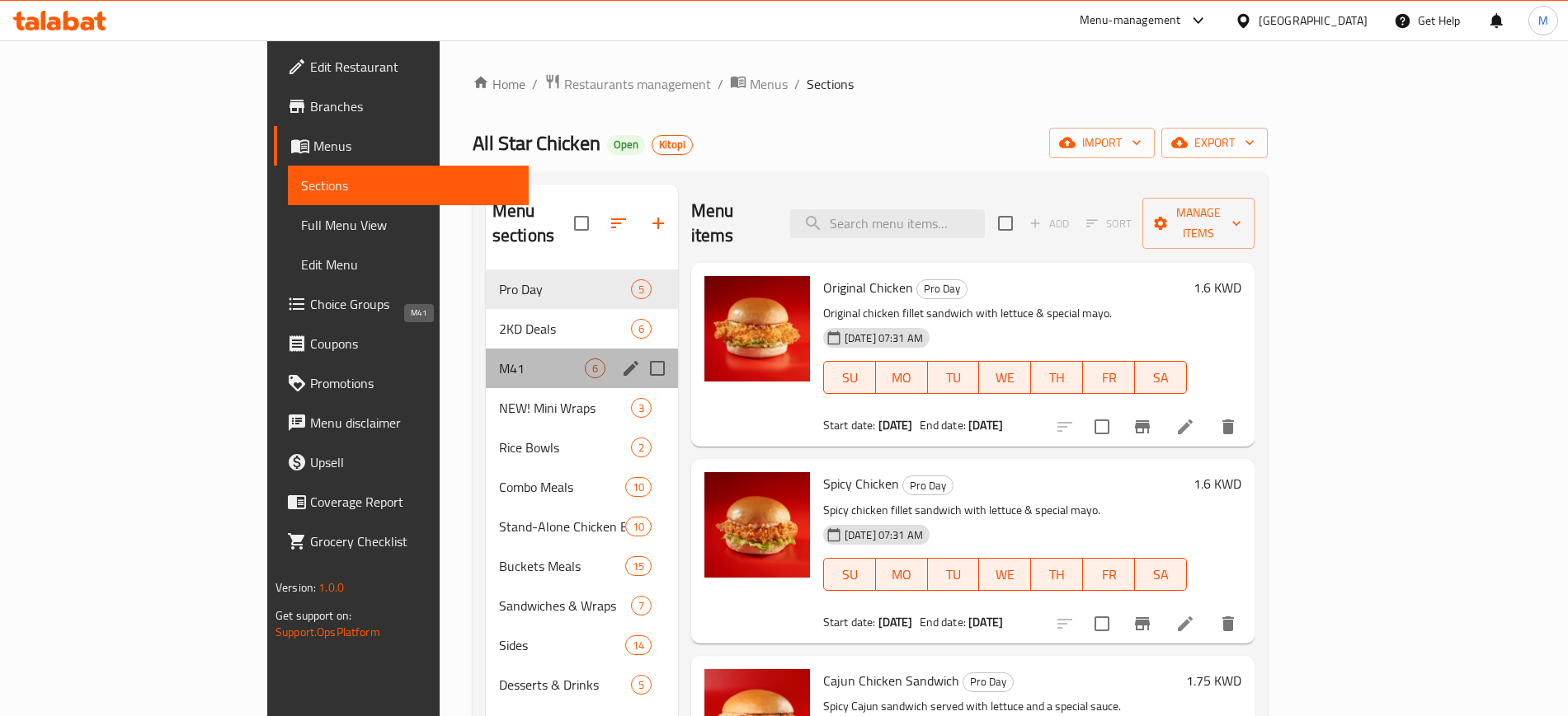
click at [499, 359] on span "M41" at bounding box center [542, 369] width 86 height 20
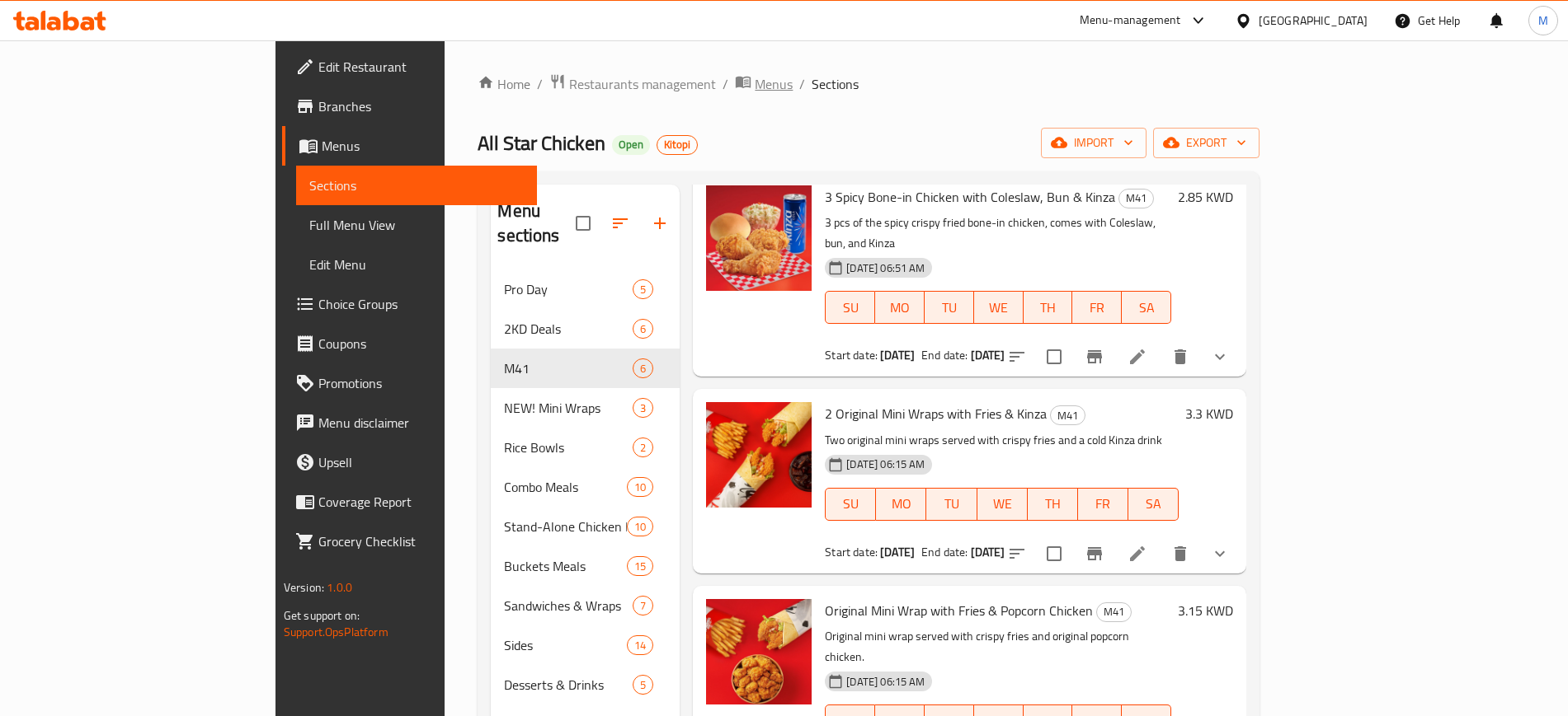
click at [755, 94] on span "Menus" at bounding box center [774, 84] width 38 height 20
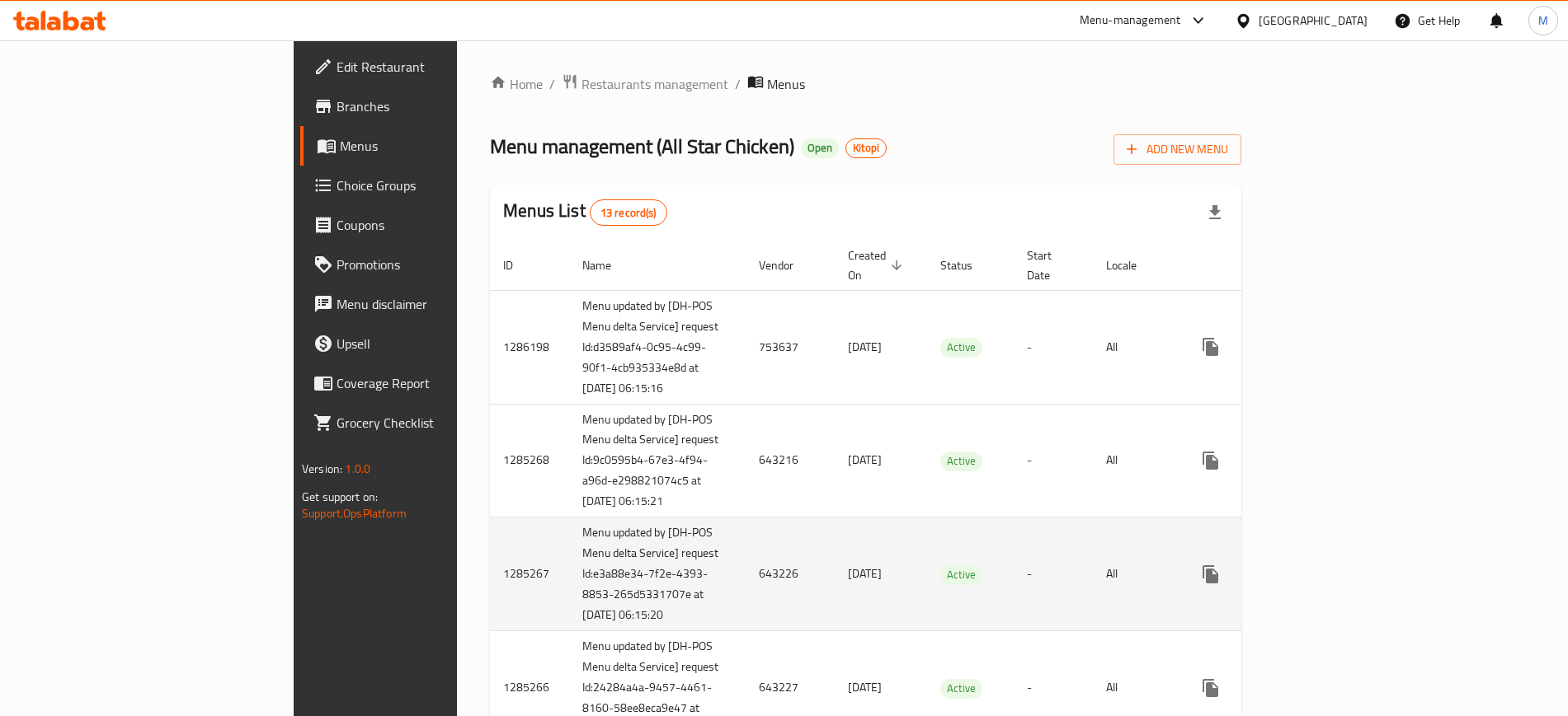
click at [1042, 539] on td "-" at bounding box center [1053, 574] width 80 height 114
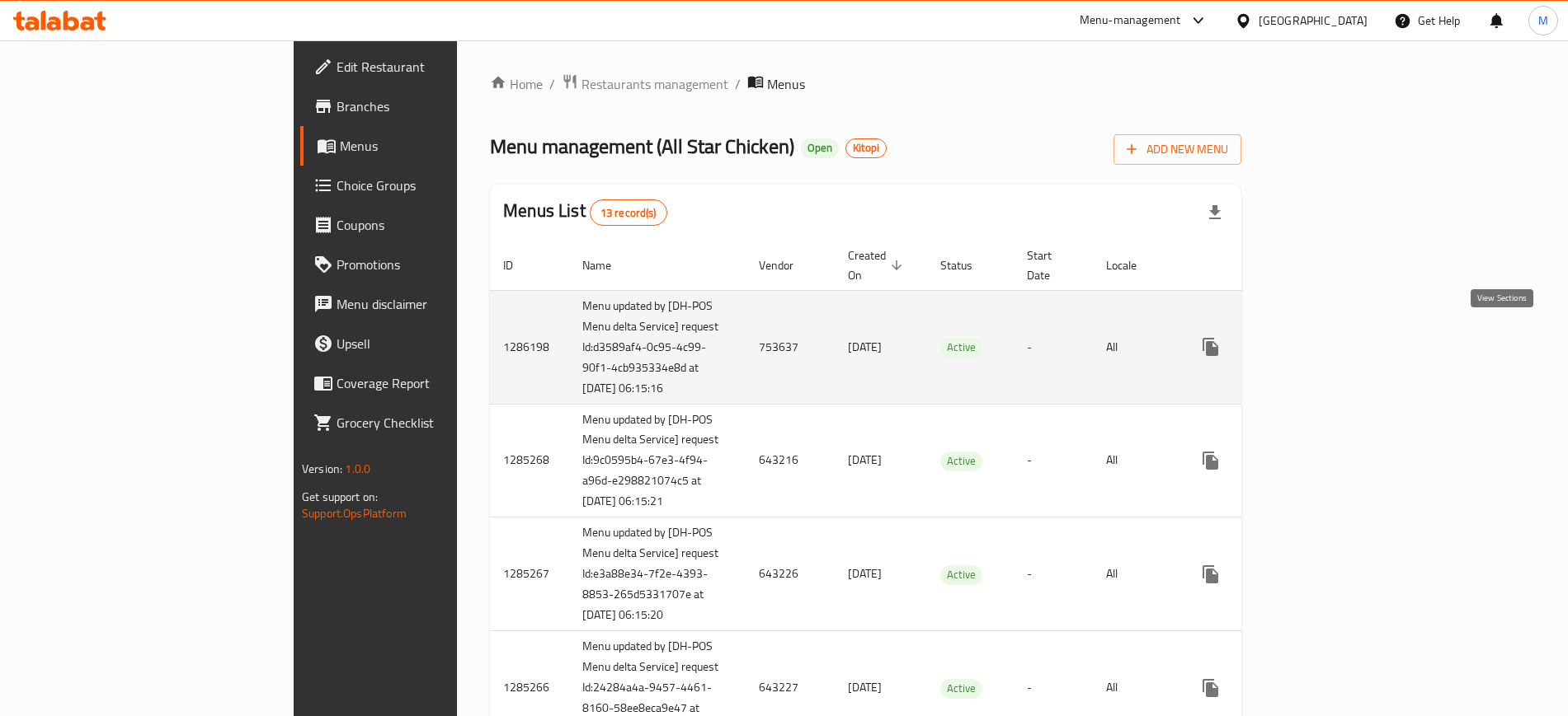
click at [1337, 340] on icon "enhanced table" at bounding box center [1329, 347] width 15 height 15
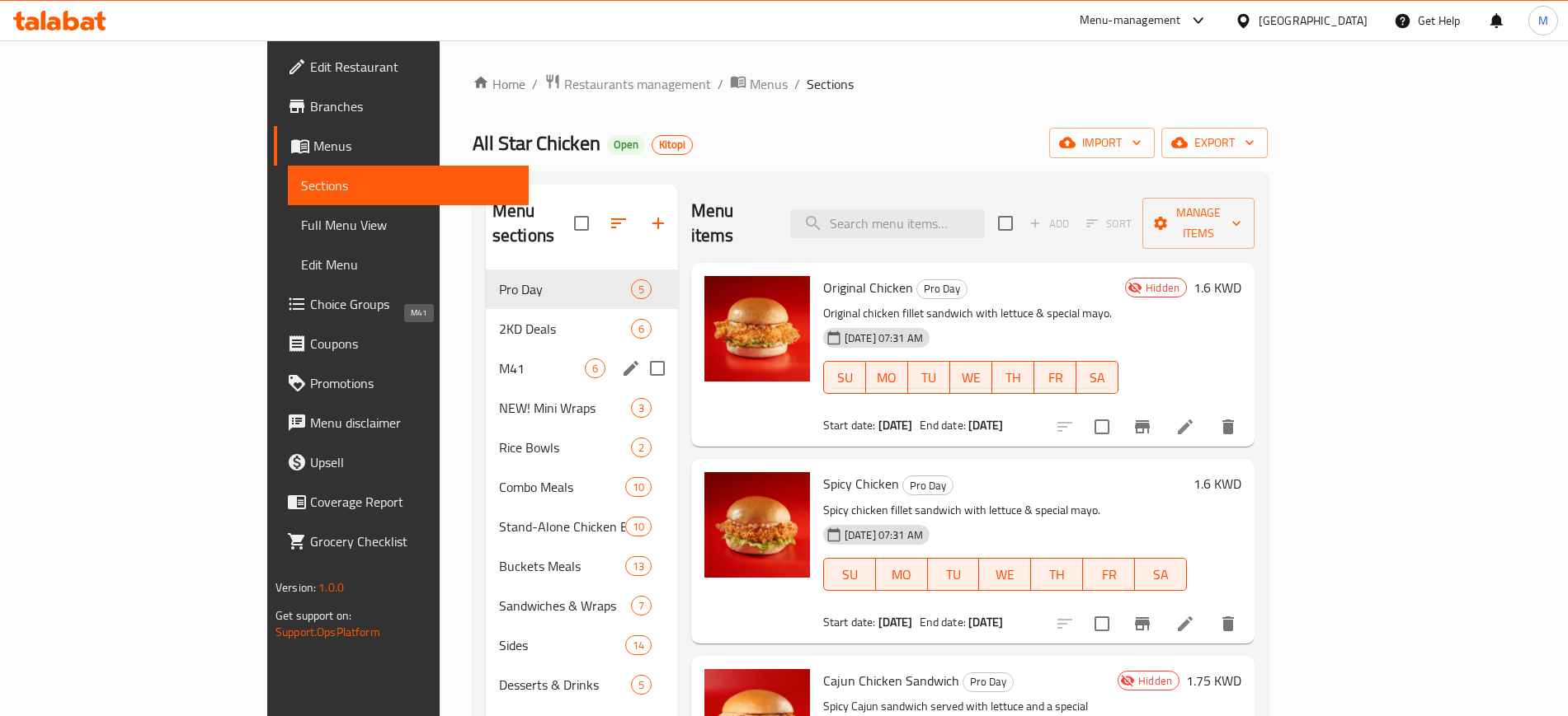
click at [499, 359] on span "M41" at bounding box center [542, 369] width 86 height 20
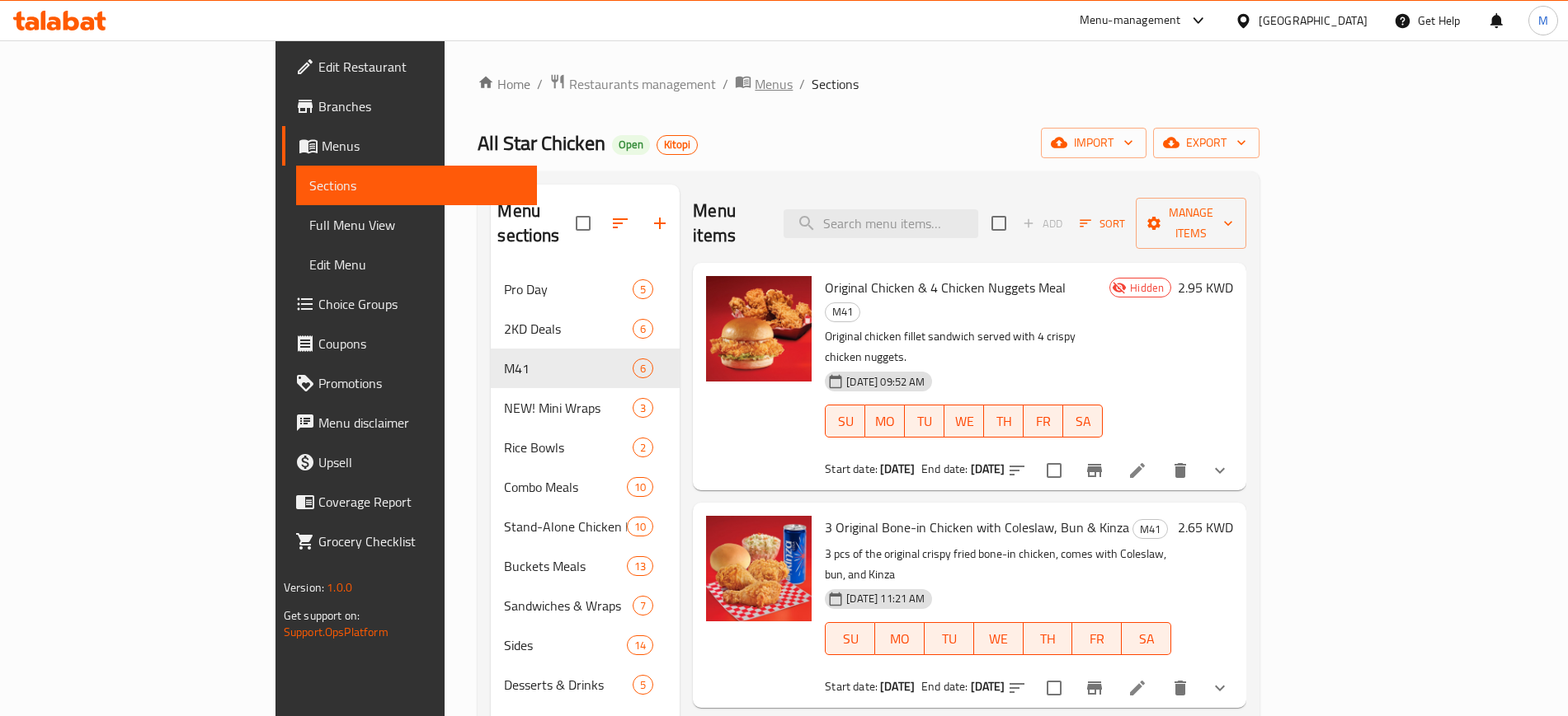
click at [755, 82] on span "Menus" at bounding box center [774, 84] width 38 height 20
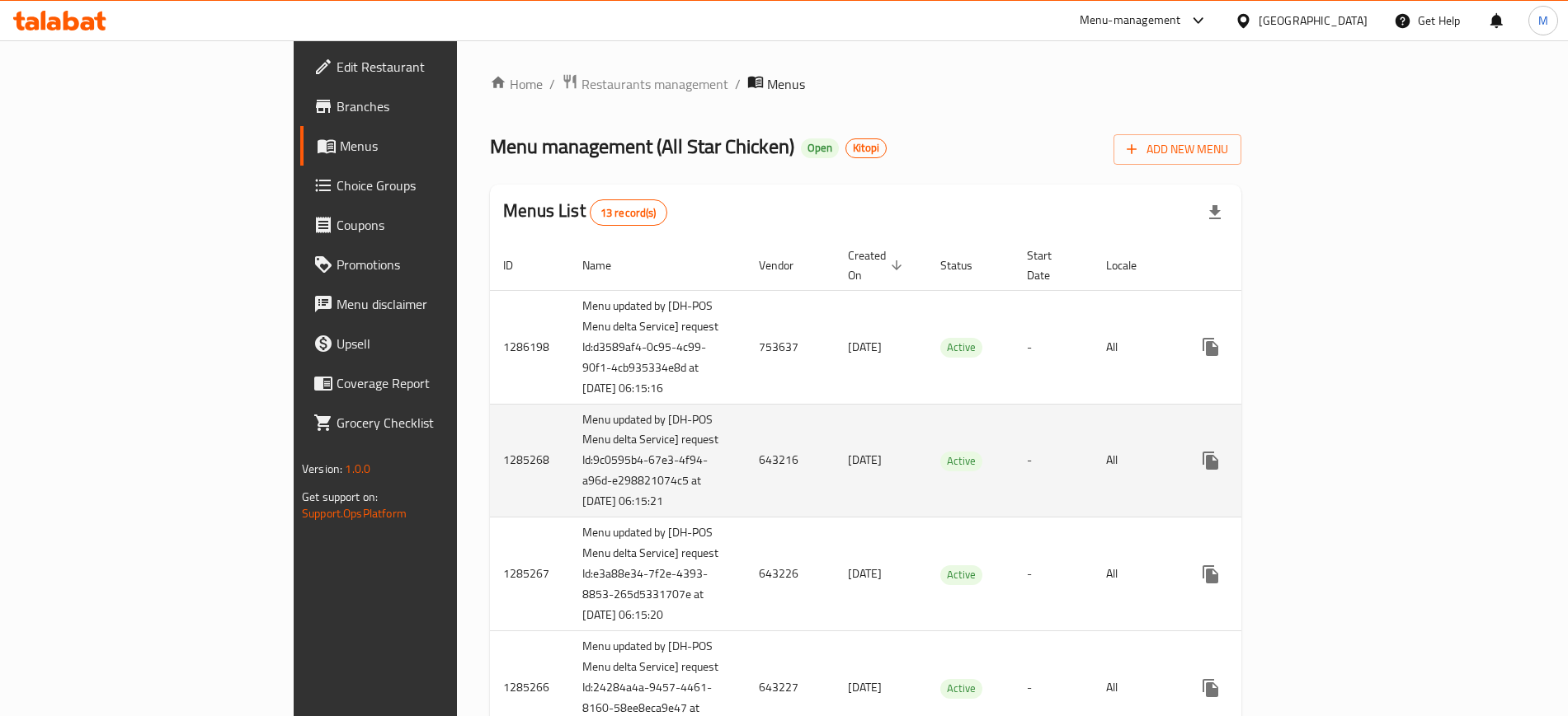
click at [1093, 412] on td "-" at bounding box center [1053, 460] width 80 height 114
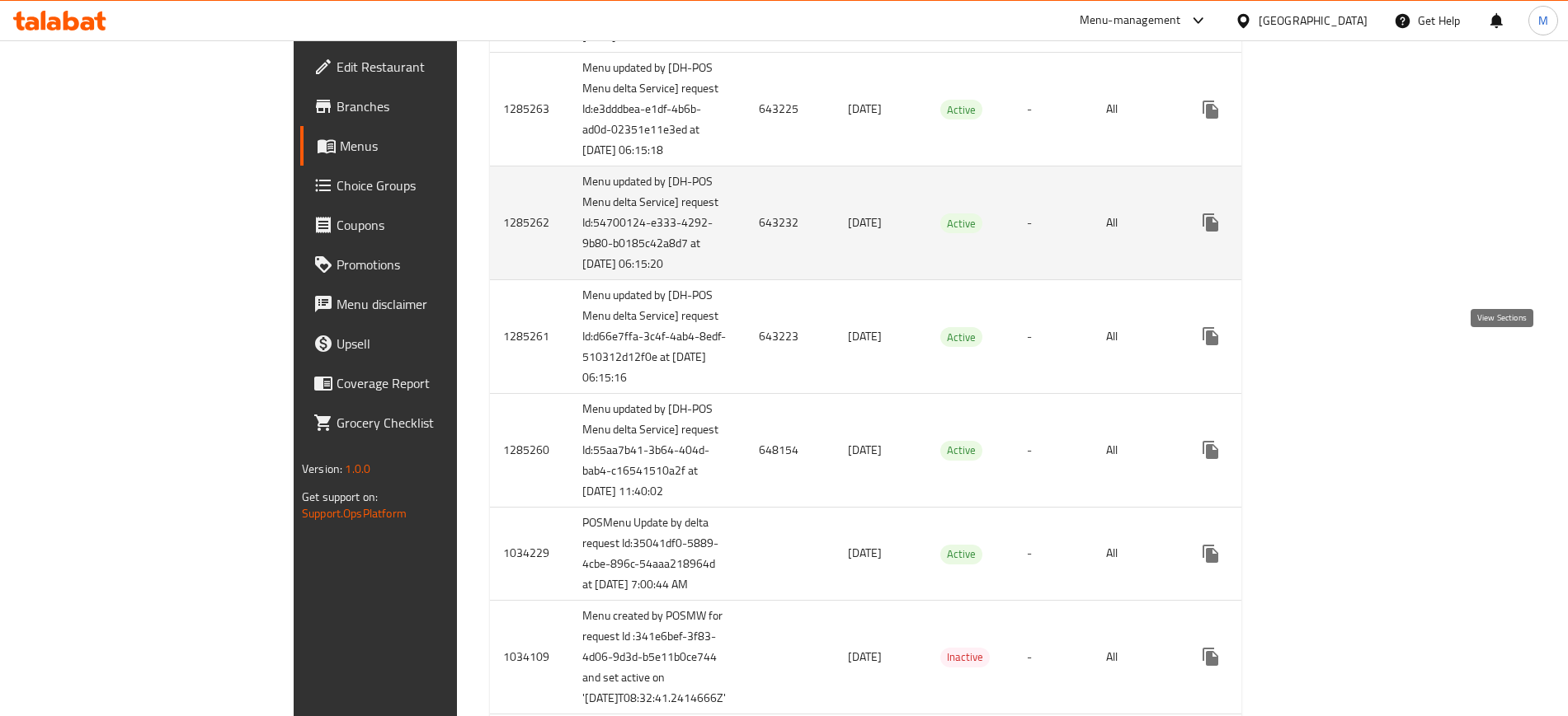
click at [1350, 242] on link "enhanced table" at bounding box center [1329, 222] width 39 height 39
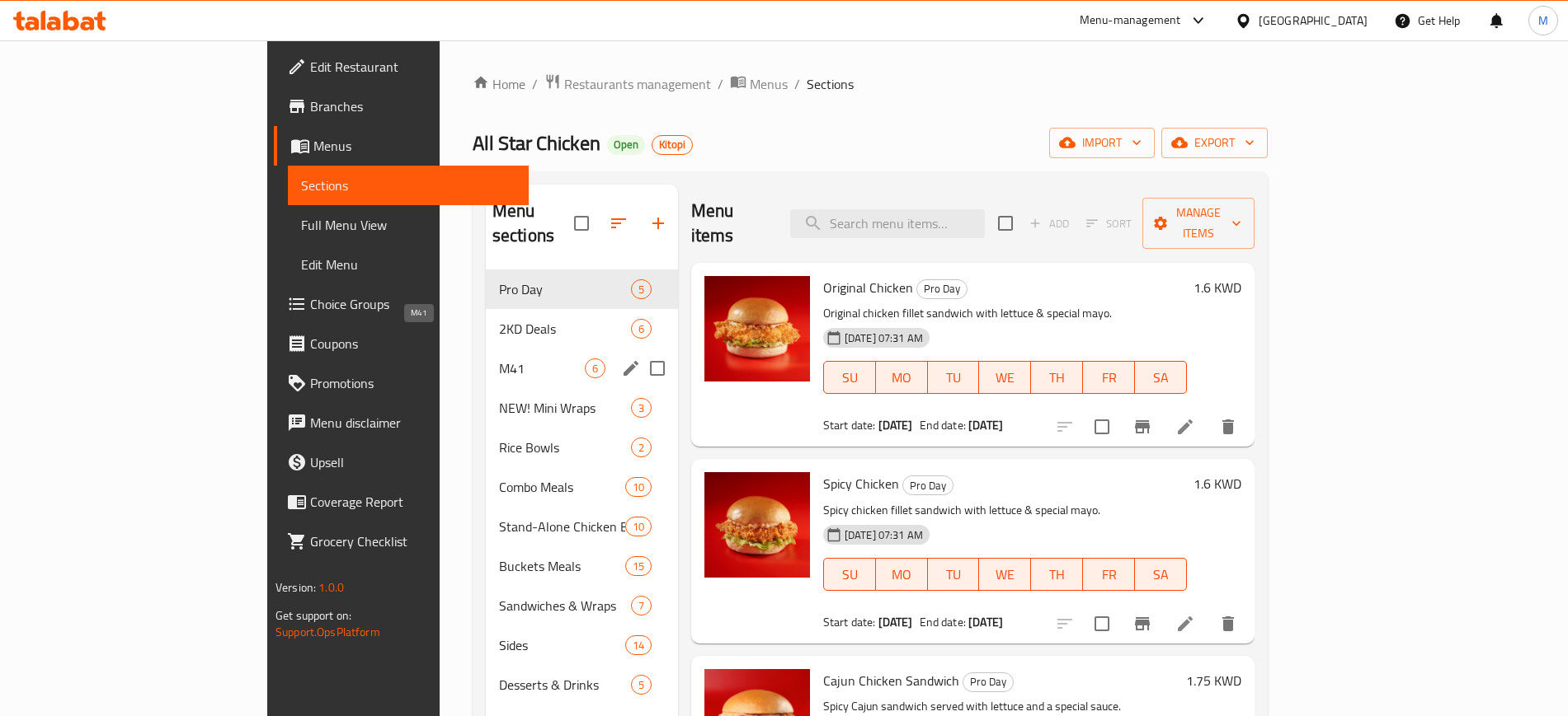
click at [499, 359] on span "M41" at bounding box center [542, 369] width 86 height 20
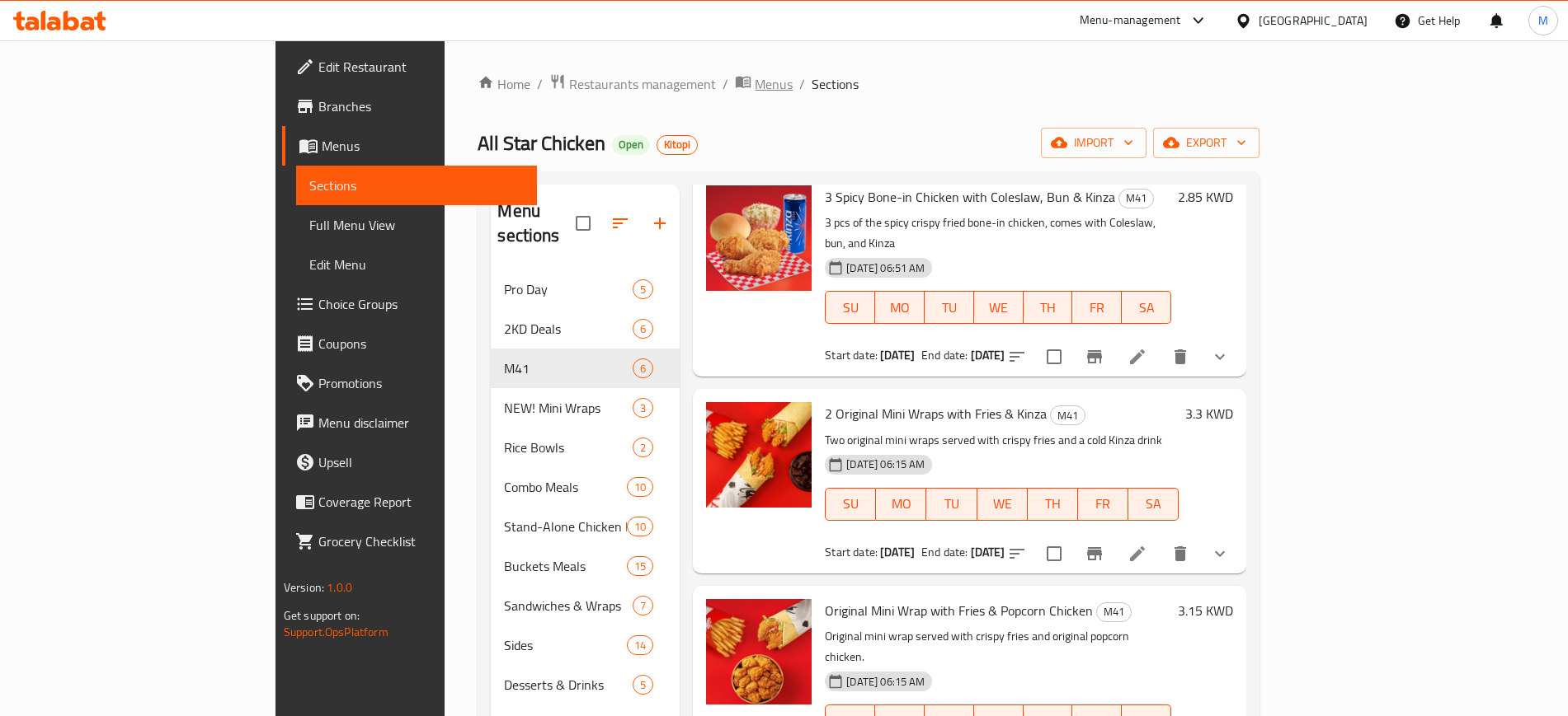
click at [755, 89] on span "Menus" at bounding box center [774, 84] width 38 height 20
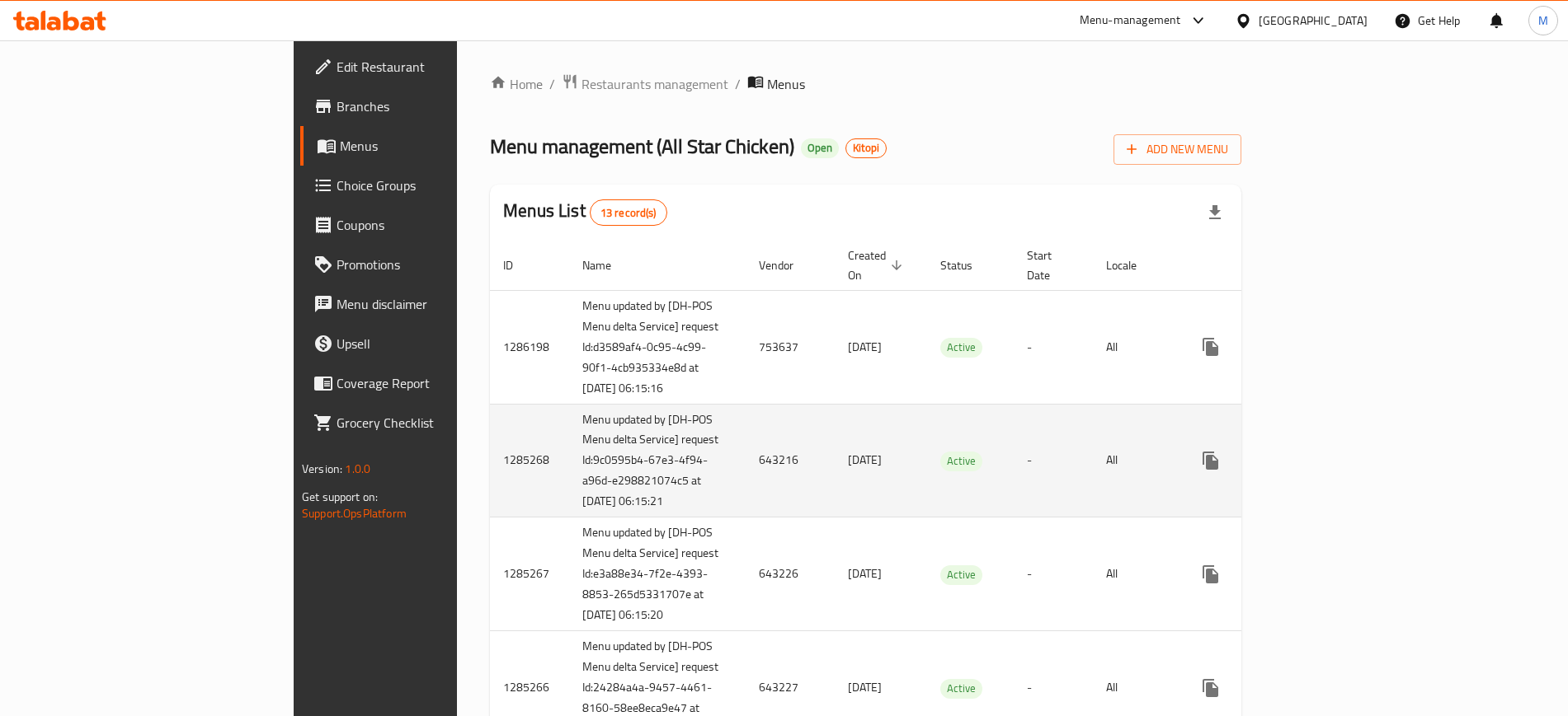
click at [1013, 473] on td "-" at bounding box center [1053, 460] width 80 height 114
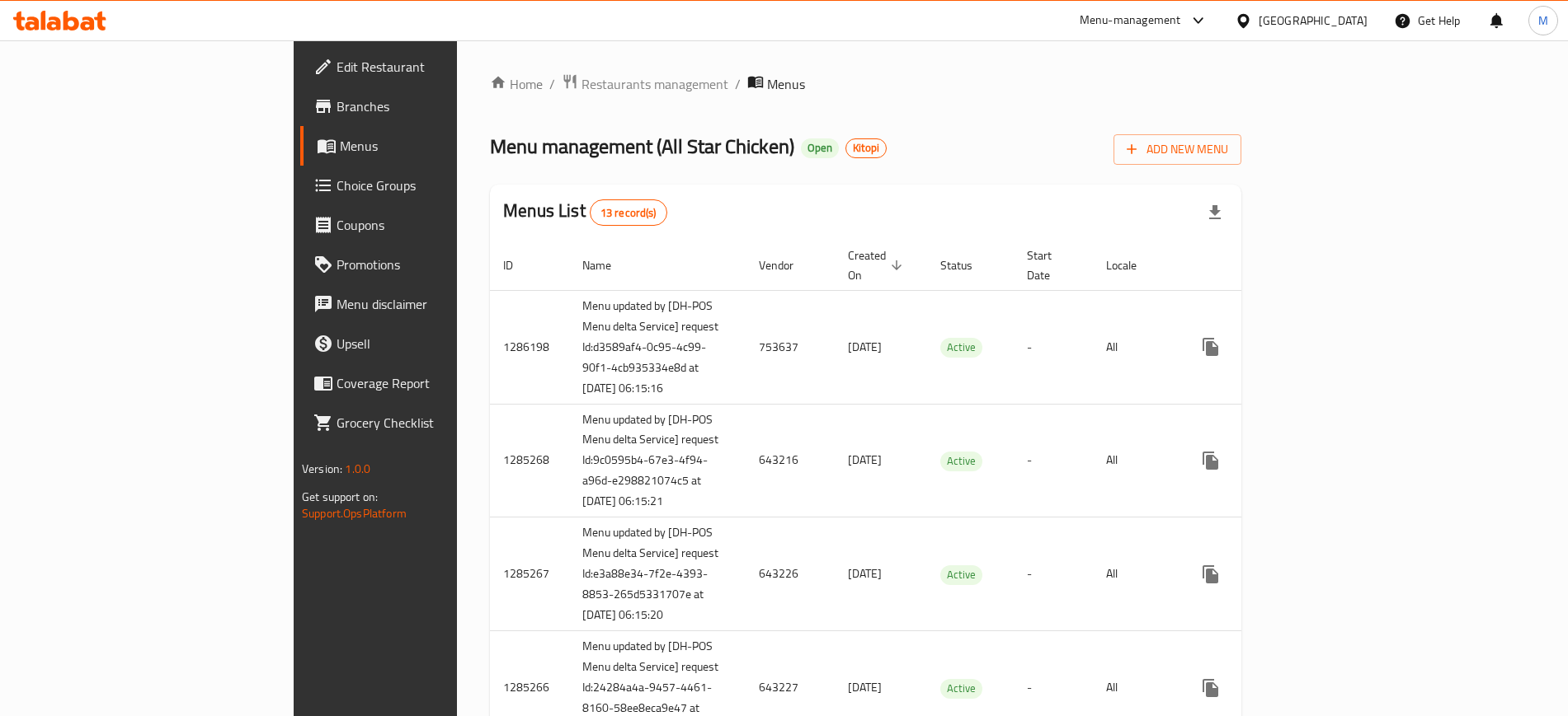
scroll to position [652, 0]
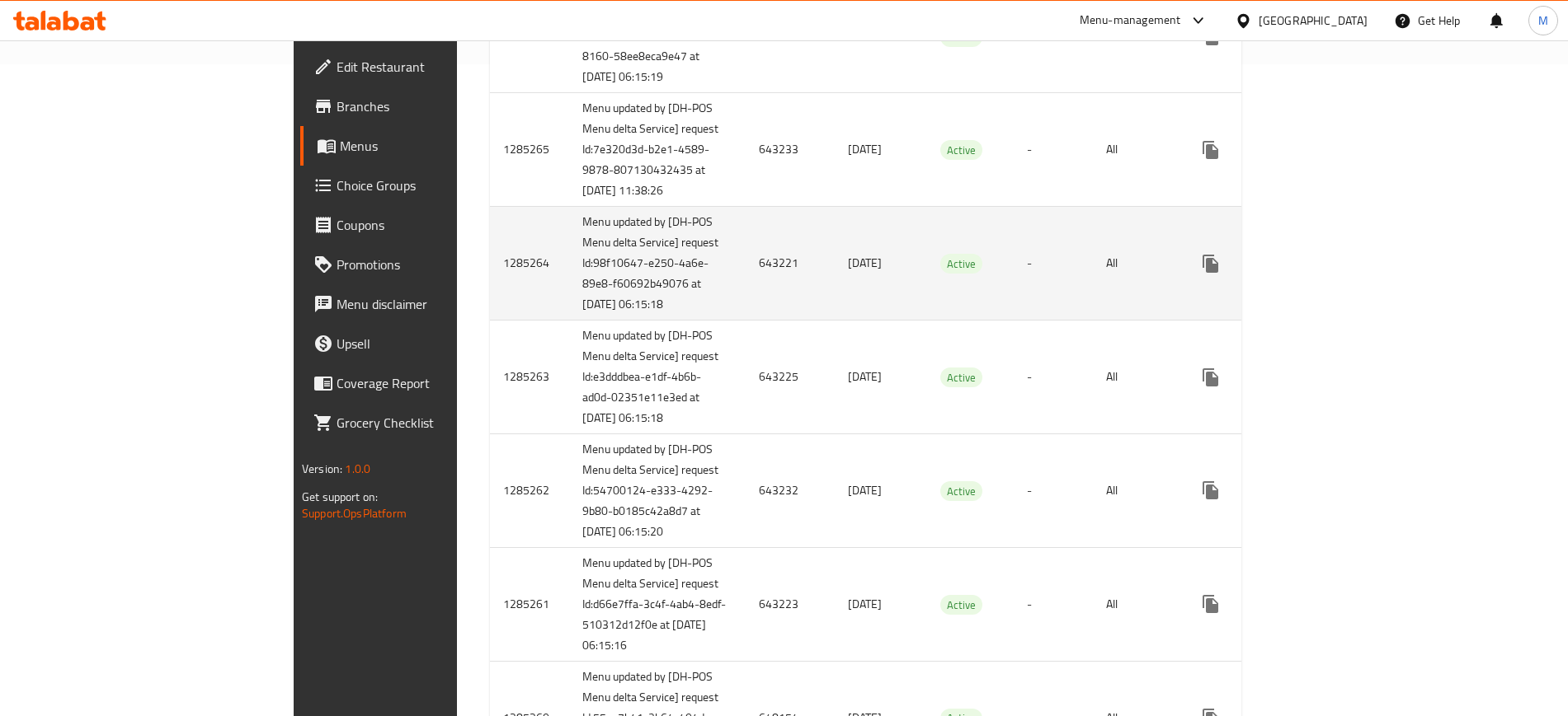
click at [1340, 274] on icon "enhanced table" at bounding box center [1329, 263] width 20 height 20
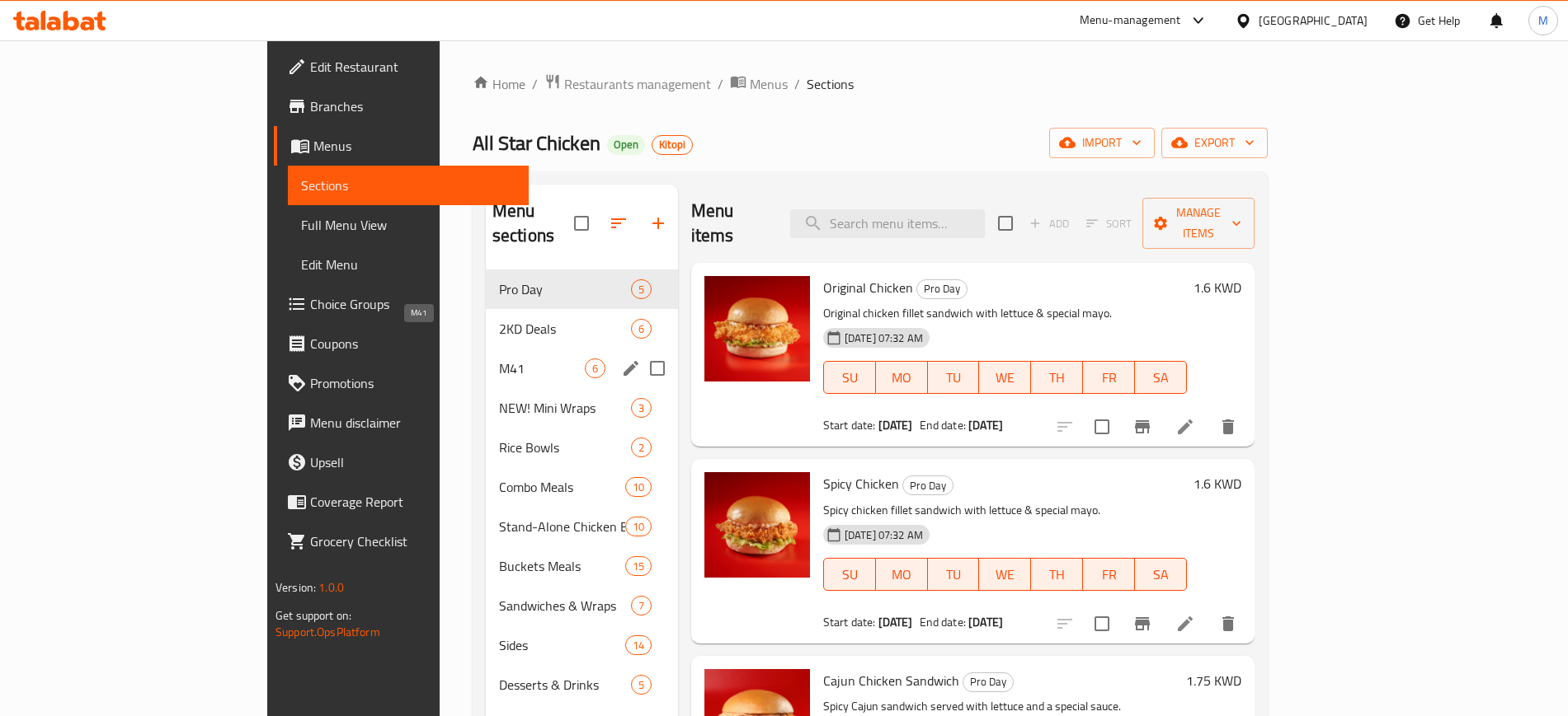
click at [499, 359] on span "M41" at bounding box center [542, 369] width 86 height 20
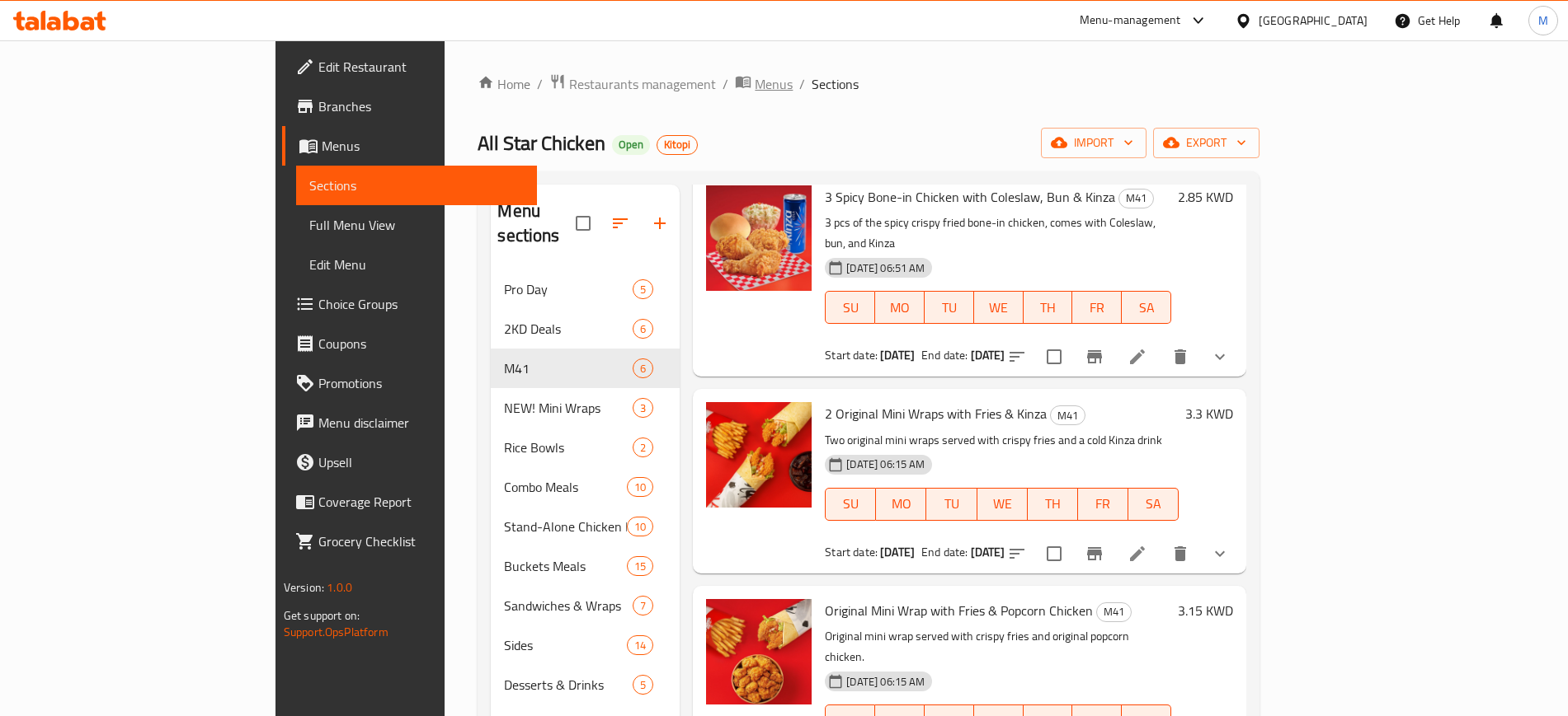
click at [755, 85] on span "Menus" at bounding box center [774, 84] width 38 height 20
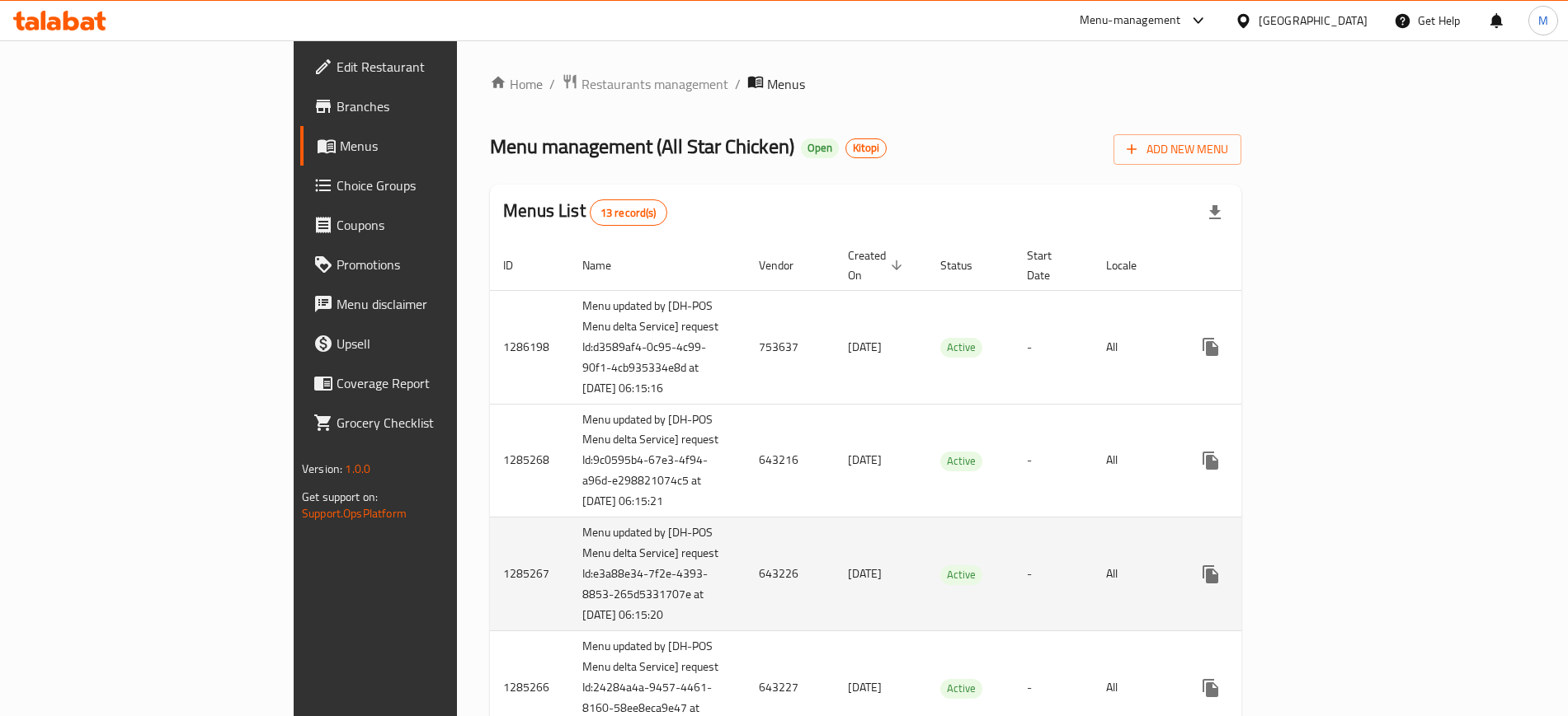
click at [927, 560] on td "Active" at bounding box center [970, 574] width 86 height 114
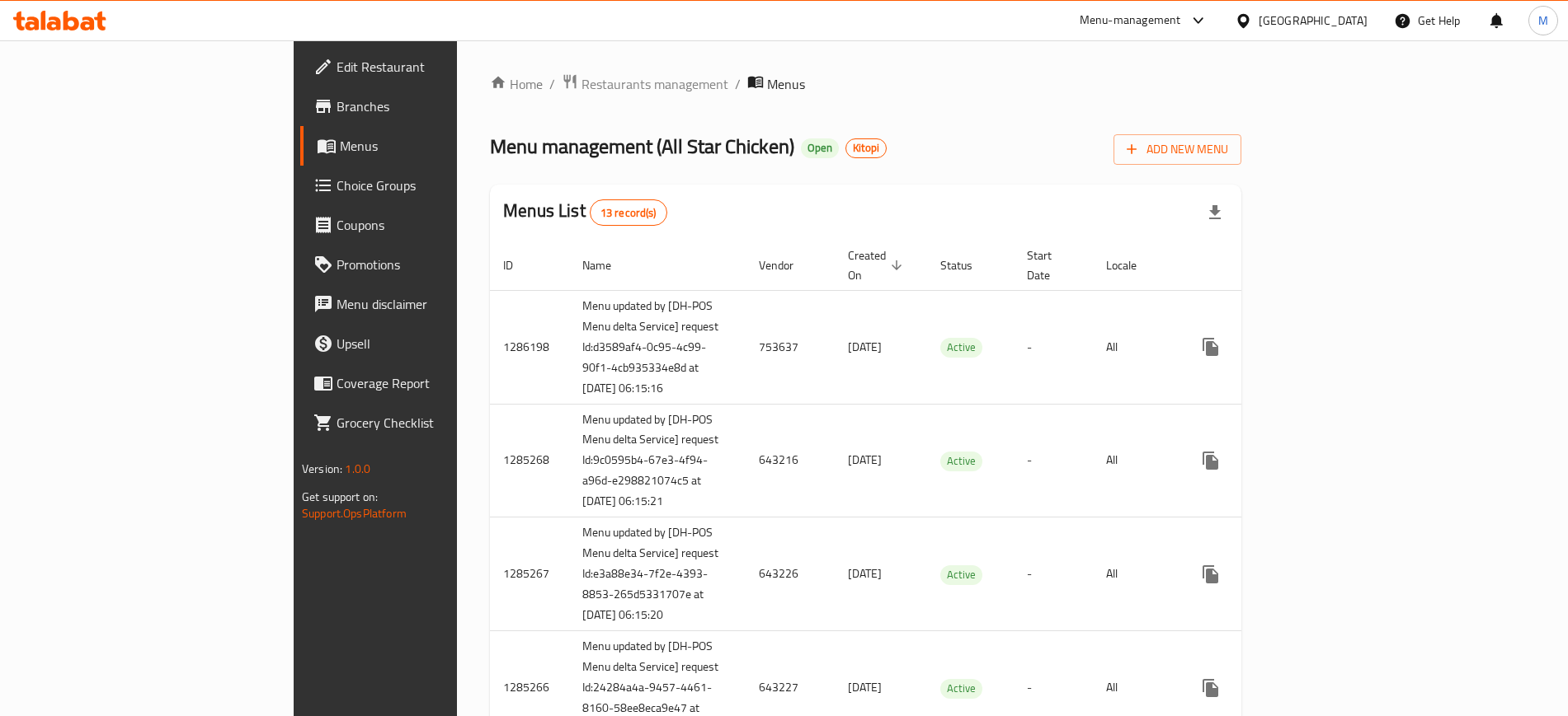
scroll to position [786, 0]
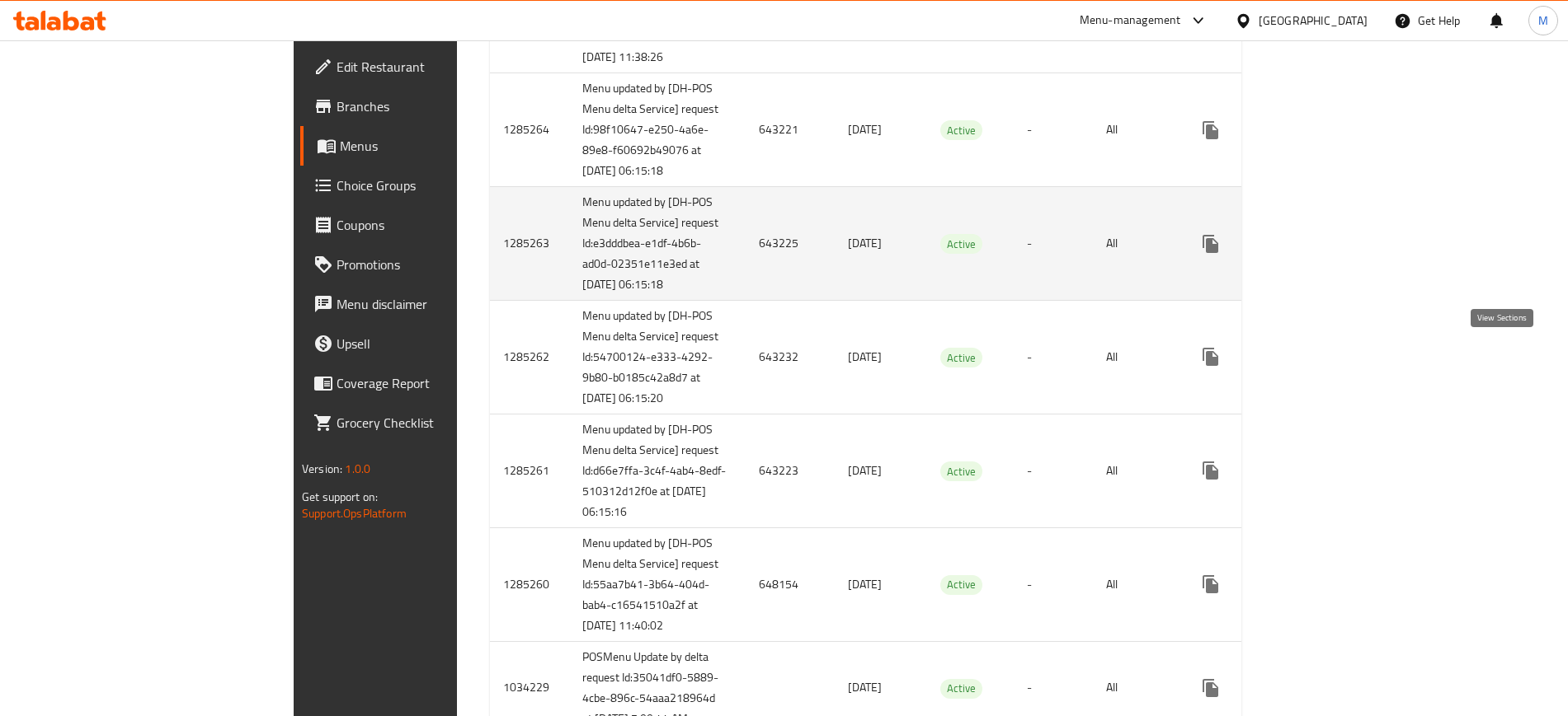
click at [1340, 254] on icon "enhanced table" at bounding box center [1329, 244] width 20 height 20
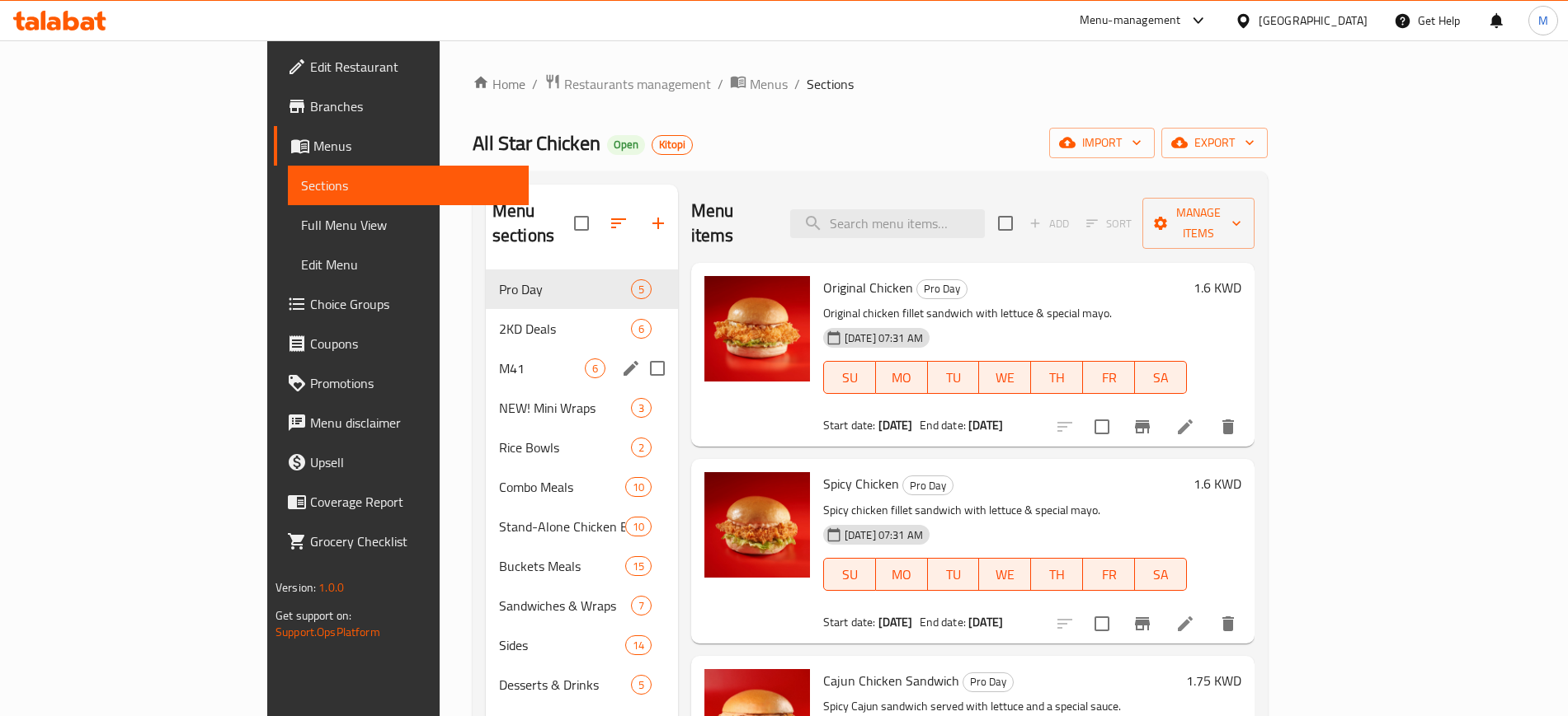
click at [486, 348] on div "M41 6" at bounding box center [581, 368] width 193 height 39
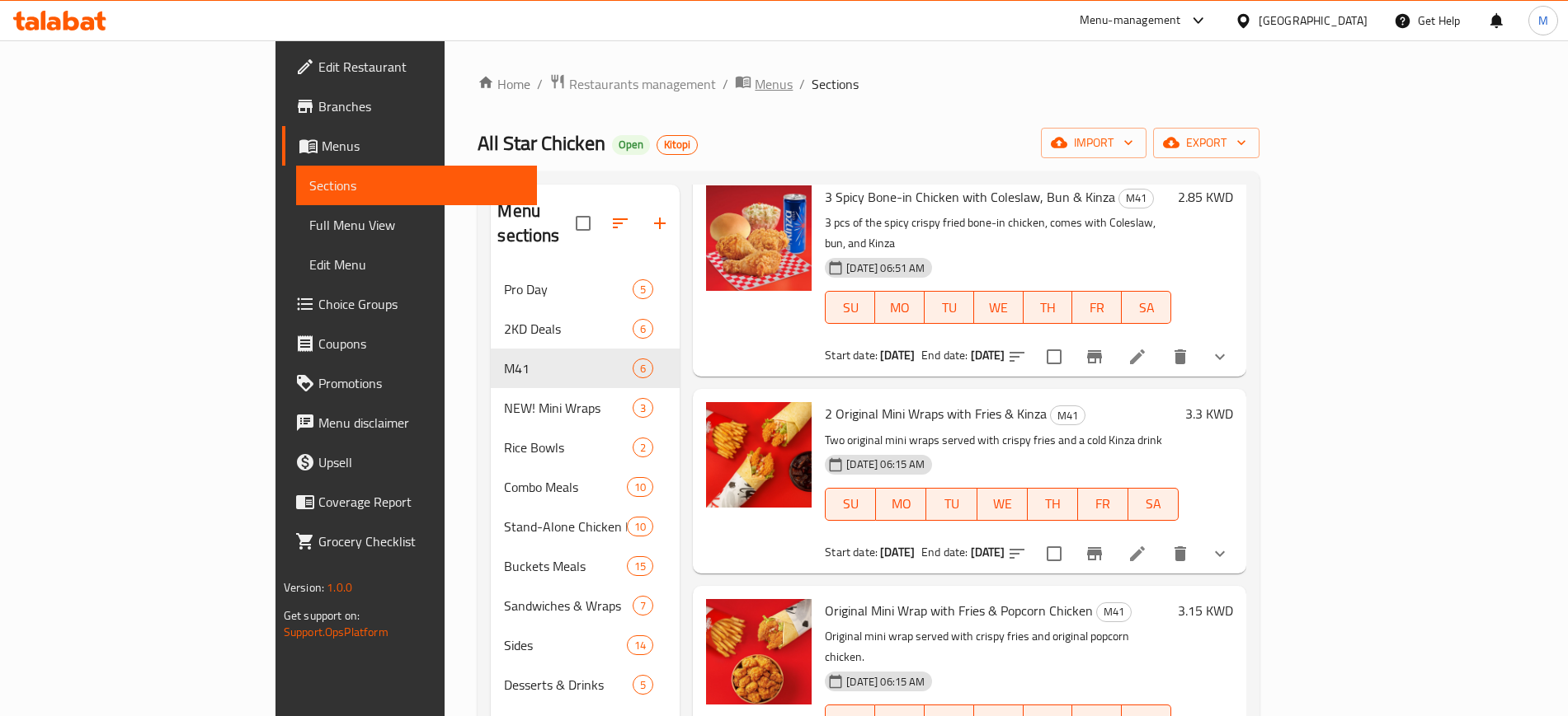
click at [755, 82] on span "Menus" at bounding box center [774, 84] width 38 height 20
